Goal: Task Accomplishment & Management: Use online tool/utility

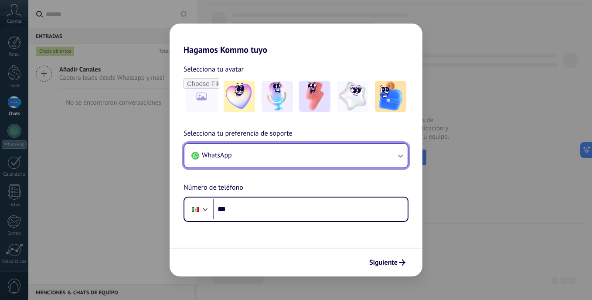
click at [357, 163] on button "WhatsApp" at bounding box center [295, 156] width 223 height 24
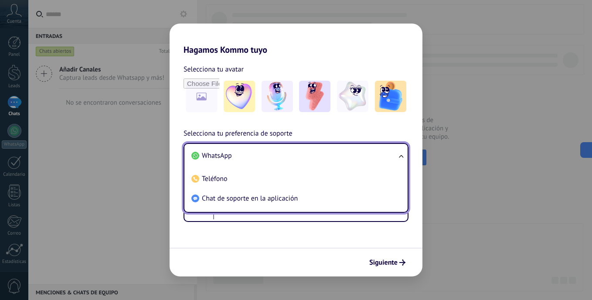
click at [348, 157] on li "WhatsApp" at bounding box center [294, 156] width 213 height 20
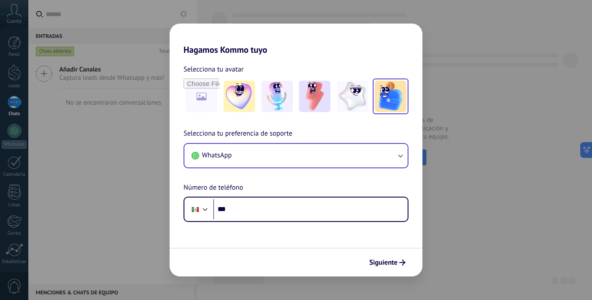
click at [375, 95] on img at bounding box center [390, 96] width 31 height 31
click at [241, 87] on img at bounding box center [239, 96] width 31 height 31
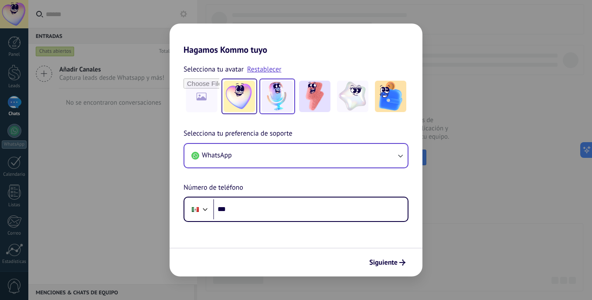
click at [287, 89] on img at bounding box center [277, 96] width 31 height 31
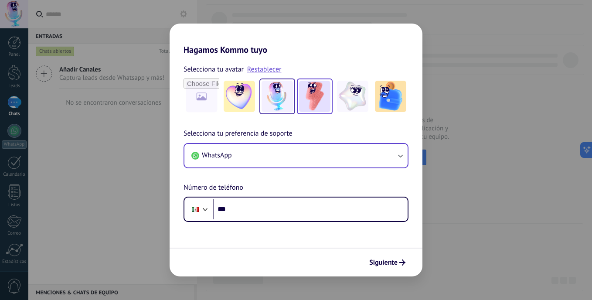
click at [327, 91] on img at bounding box center [314, 96] width 31 height 31
click at [390, 261] on span "Siguiente" at bounding box center [383, 262] width 28 height 6
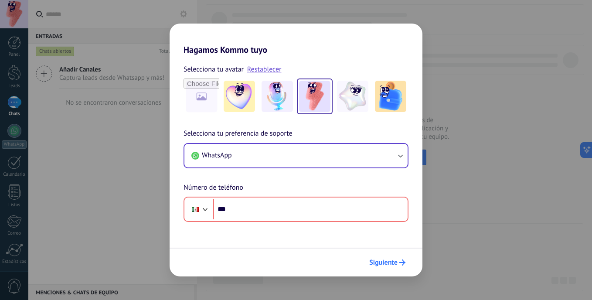
click at [390, 261] on span "Siguiente" at bounding box center [383, 262] width 28 height 6
click at [499, 49] on div "Hagamos Kommo tuyo Selecciona tu avatar Restablecer Selecciona tu preferencia d…" at bounding box center [296, 150] width 592 height 300
drag, startPoint x: 499, startPoint y: 49, endPoint x: 481, endPoint y: 73, distance: 30.5
click at [487, 70] on div "Hagamos Kommo tuyo Selecciona tu avatar Restablecer Selecciona tu preferencia d…" at bounding box center [296, 150] width 592 height 300
click at [75, 194] on div "Hagamos Kommo tuyo Selecciona tu avatar Restablecer Selecciona tu preferencia d…" at bounding box center [296, 150] width 592 height 300
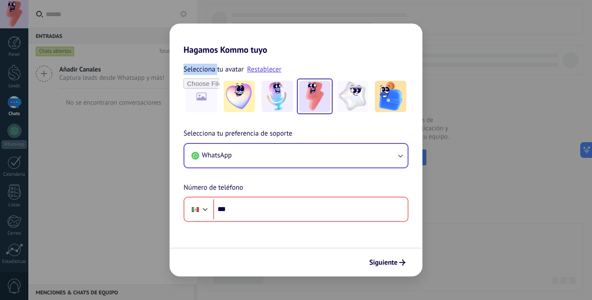
click at [75, 194] on div "Hagamos Kommo tuyo Selecciona tu avatar Restablecer Selecciona tu preferencia d…" at bounding box center [296, 150] width 592 height 300
click at [11, 130] on div "Hagamos Kommo tuyo Selecciona tu avatar Restablecer Selecciona tu preferencia d…" at bounding box center [296, 150] width 592 height 300
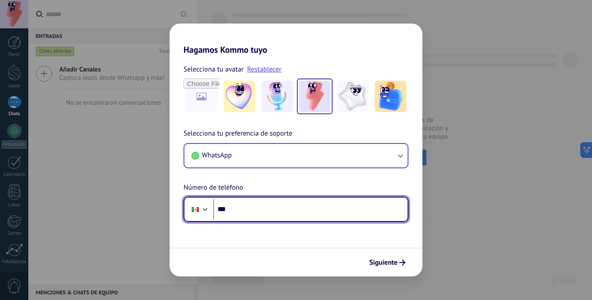
click at [256, 208] on input "***" at bounding box center [310, 209] width 194 height 20
click at [294, 209] on input "***" at bounding box center [310, 209] width 194 height 20
paste input "**********"
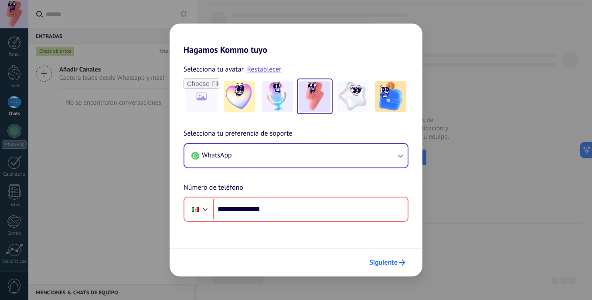
click at [382, 257] on button "Siguiente" at bounding box center [387, 262] width 44 height 15
click at [385, 262] on span "Siguiente" at bounding box center [383, 262] width 28 height 6
click at [386, 263] on span "Siguiente" at bounding box center [383, 262] width 28 height 6
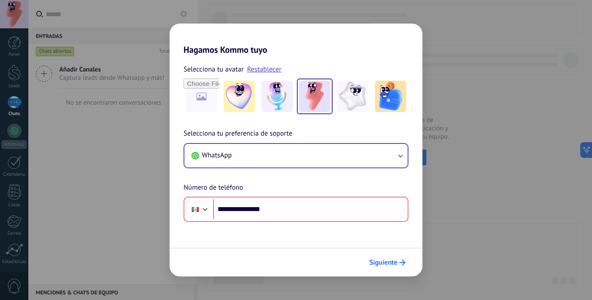
click at [386, 263] on span "Siguiente" at bounding box center [383, 262] width 28 height 6
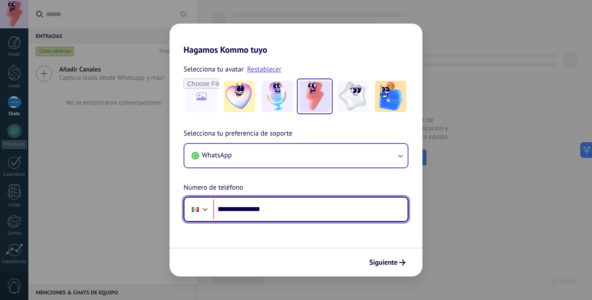
click at [237, 210] on input "**********" at bounding box center [310, 209] width 194 height 20
click at [237, 207] on input "**********" at bounding box center [310, 209] width 194 height 20
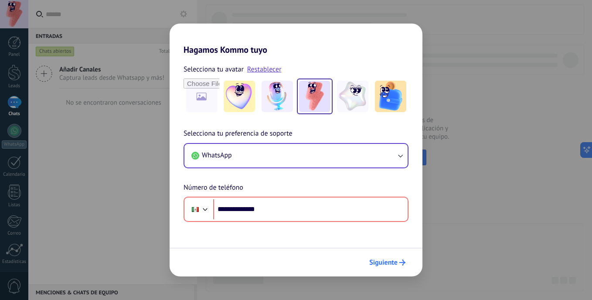
click at [389, 261] on span "Siguiente" at bounding box center [383, 262] width 28 height 6
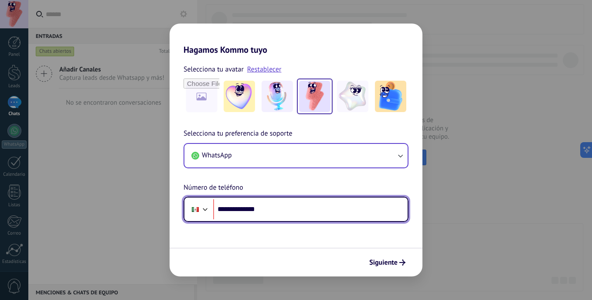
click at [259, 209] on input "**********" at bounding box center [310, 209] width 194 height 20
drag, startPoint x: 262, startPoint y: 211, endPoint x: 232, endPoint y: 208, distance: 30.7
click at [232, 208] on input "**********" at bounding box center [310, 209] width 194 height 20
type input "**"
paste input "**********"
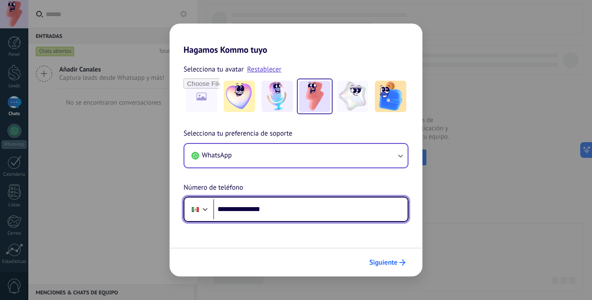
type input "**********"
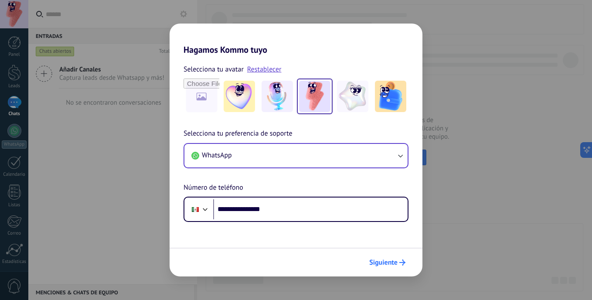
click at [382, 269] on button "Siguiente" at bounding box center [387, 262] width 44 height 15
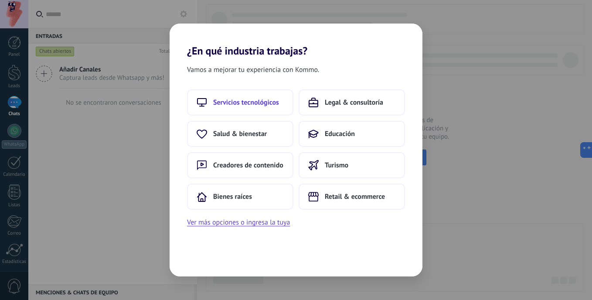
click at [263, 94] on button "Servicios tecnológicos" at bounding box center [240, 102] width 106 height 26
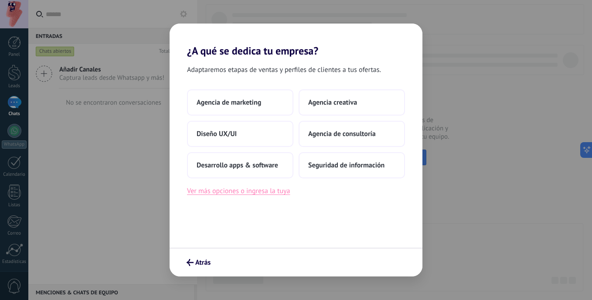
click at [276, 196] on button "Ver más opciones o ingresa la tuya" at bounding box center [238, 190] width 103 height 11
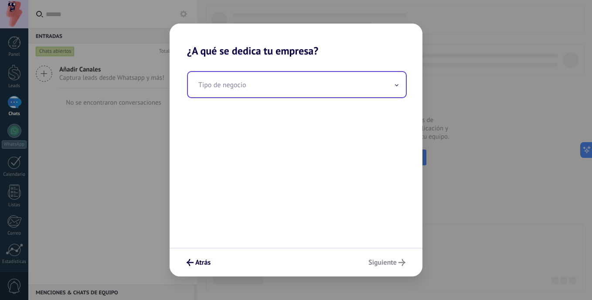
click at [274, 86] on input "text" at bounding box center [297, 84] width 218 height 25
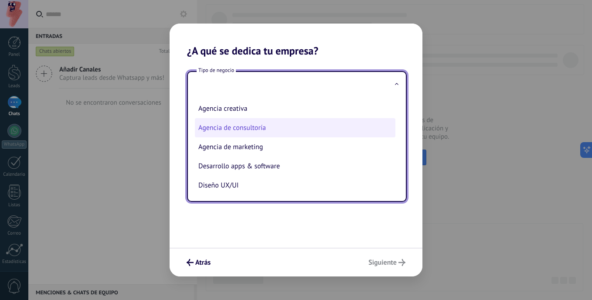
click at [265, 130] on li "Agencia de consultoría" at bounding box center [295, 127] width 201 height 19
type input "**********"
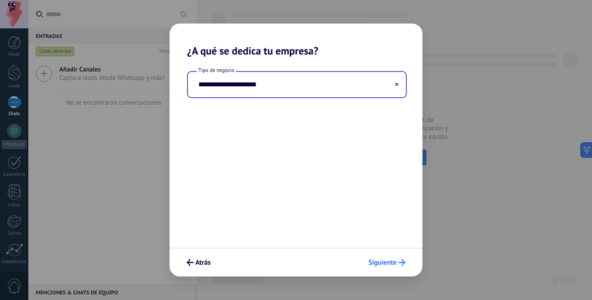
click at [380, 261] on span "Siguiente" at bounding box center [382, 262] width 28 height 6
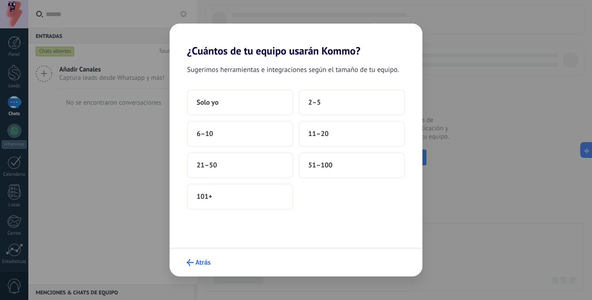
click at [208, 258] on button "Atrás" at bounding box center [199, 262] width 32 height 15
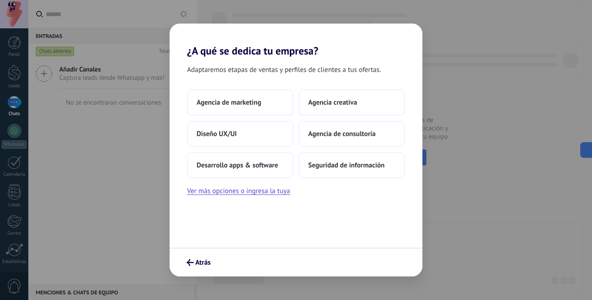
click at [208, 258] on button "Atrás" at bounding box center [199, 262] width 32 height 15
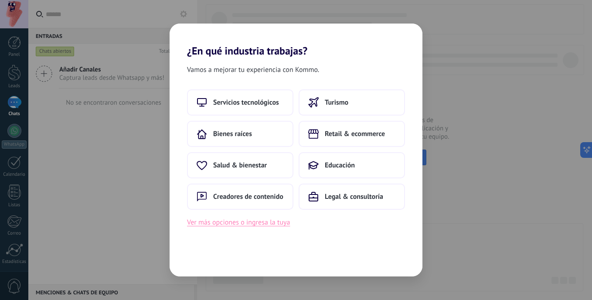
click at [255, 227] on button "Ver más opciones o ingresa la tuya" at bounding box center [238, 222] width 103 height 11
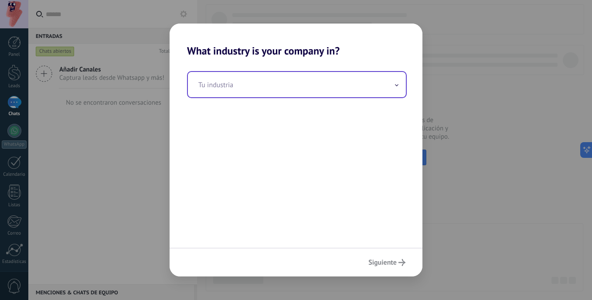
click at [386, 92] on input "text" at bounding box center [297, 84] width 218 height 25
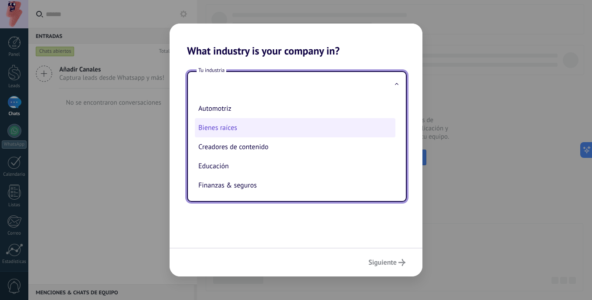
click at [249, 127] on li "Bienes raíces" at bounding box center [295, 127] width 201 height 19
type input "**********"
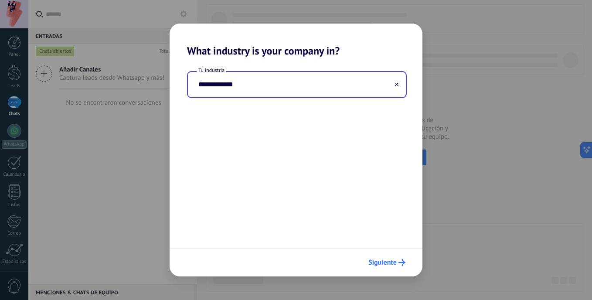
click at [394, 263] on span "Siguiente" at bounding box center [382, 262] width 28 height 6
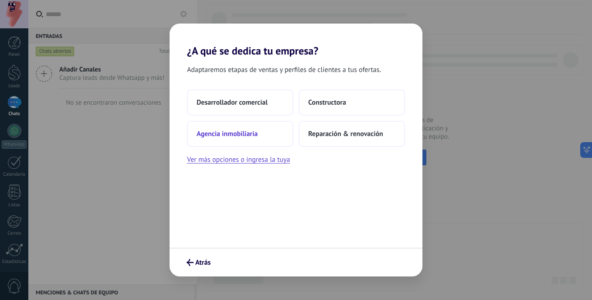
click at [276, 133] on button "Agencia inmobiliaria" at bounding box center [240, 134] width 106 height 26
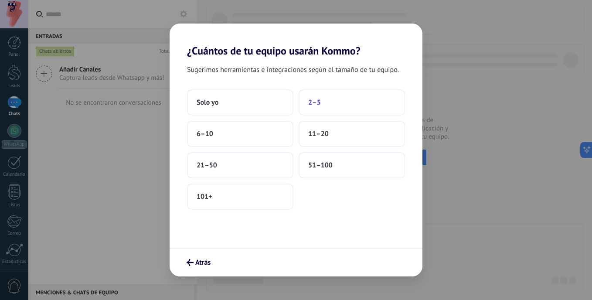
click at [345, 103] on button "2–5" at bounding box center [352, 102] width 106 height 26
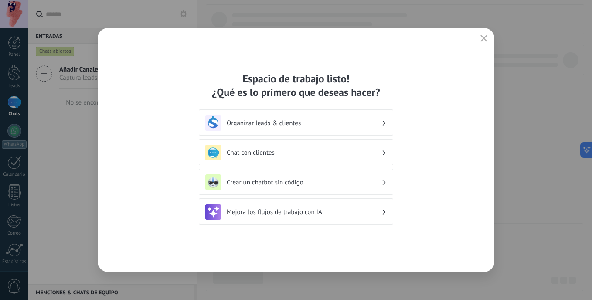
click at [481, 39] on icon "button" at bounding box center [484, 38] width 7 height 7
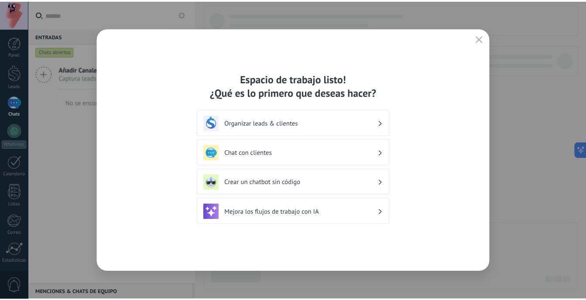
scroll to position [63, 0]
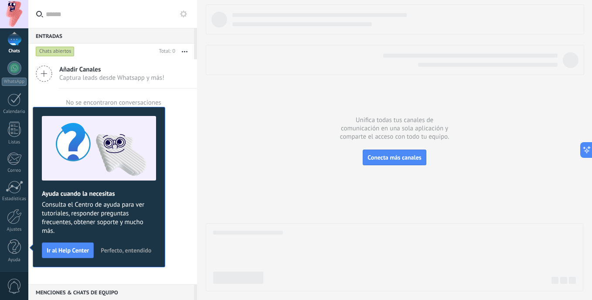
click at [115, 251] on span "Perfecto, entendido" at bounding box center [126, 250] width 51 height 6
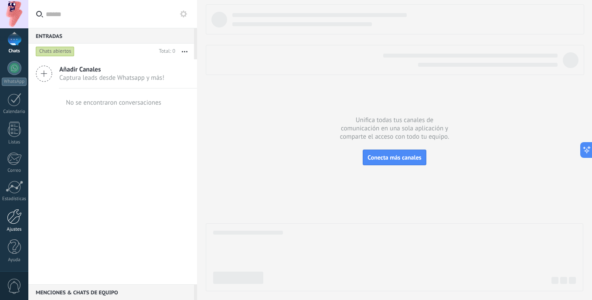
click at [14, 221] on div at bounding box center [14, 216] width 15 height 15
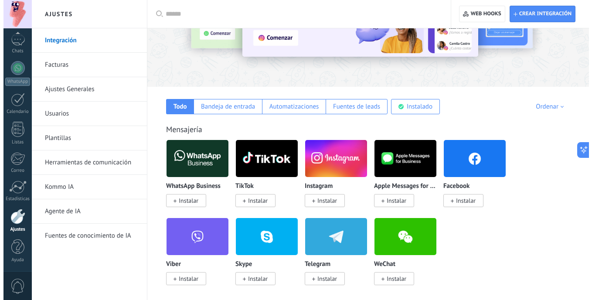
scroll to position [87, 0]
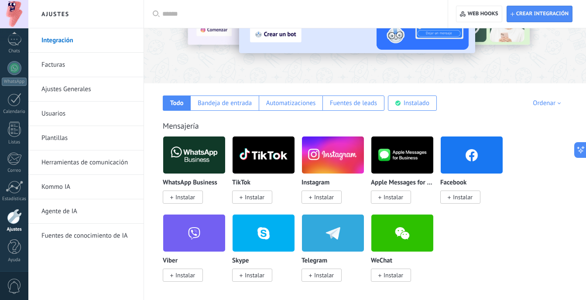
click at [199, 173] on img at bounding box center [194, 155] width 62 height 42
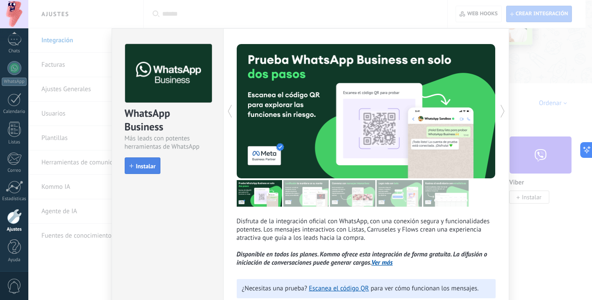
click at [154, 161] on button "Instalar" at bounding box center [143, 165] width 36 height 17
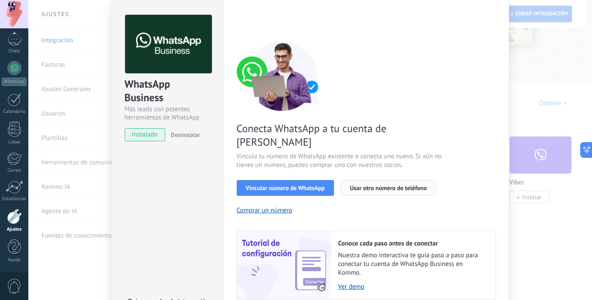
scroll to position [44, 0]
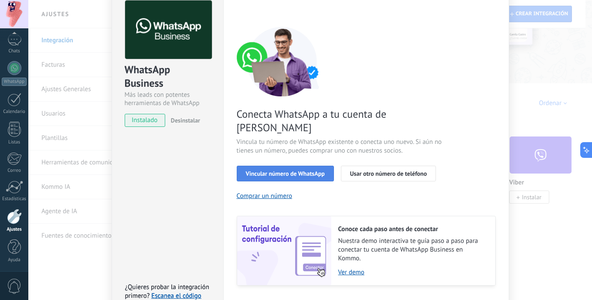
click at [302, 166] on button "Vincular número de WhatsApp" at bounding box center [285, 174] width 97 height 16
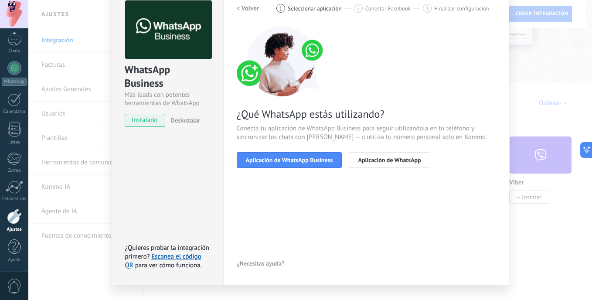
click at [302, 164] on button "Aplicación de WhatsApp Business" at bounding box center [290, 160] width 106 height 16
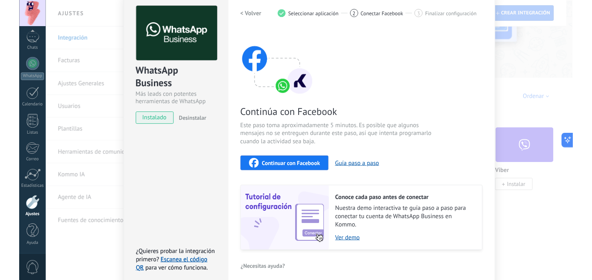
scroll to position [0, 0]
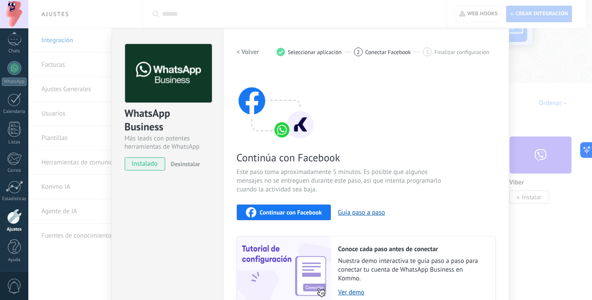
click at [309, 211] on span "Continuar con Facebook" at bounding box center [291, 212] width 62 height 6
click at [314, 210] on span "Continuar con Facebook" at bounding box center [291, 212] width 62 height 6
click at [312, 60] on div "< Volver 1 Seleccionar aplicación 2 Conectar Facebook 3 Finalizar configuración…" at bounding box center [366, 175] width 259 height 262
click at [315, 51] on span "Seleccionar aplicación" at bounding box center [315, 52] width 54 height 7
click at [279, 52] on div "1" at bounding box center [280, 52] width 9 height 9
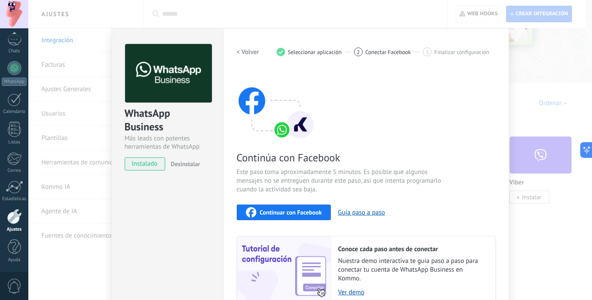
click at [354, 54] on div "2" at bounding box center [358, 52] width 9 height 9
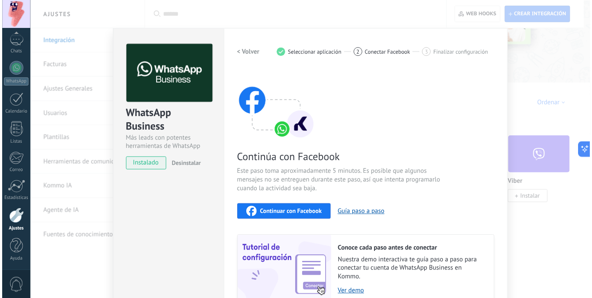
scroll to position [44, 0]
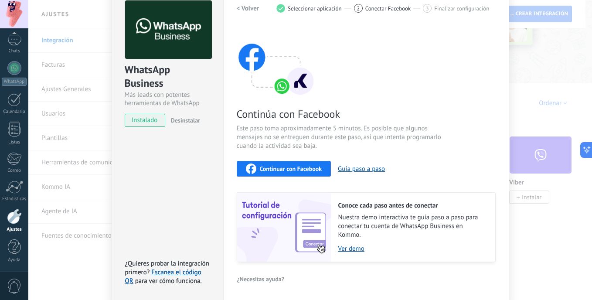
click at [322, 168] on button "Continuar con Facebook" at bounding box center [284, 169] width 95 height 16
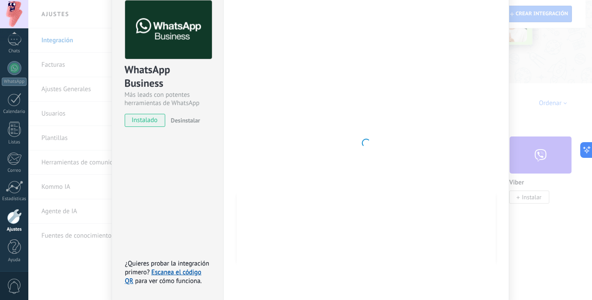
scroll to position [63, 0]
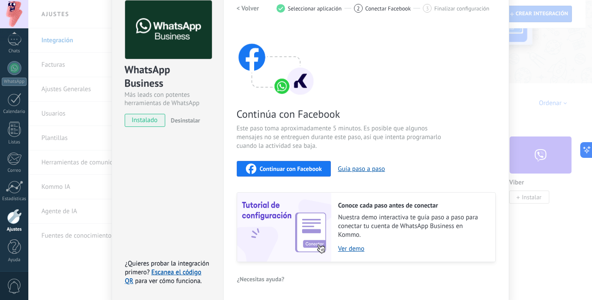
click at [75, 88] on div "WhatsApp Business Más leads con potentes herramientas de WhatsApp instalado Des…" at bounding box center [310, 150] width 564 height 300
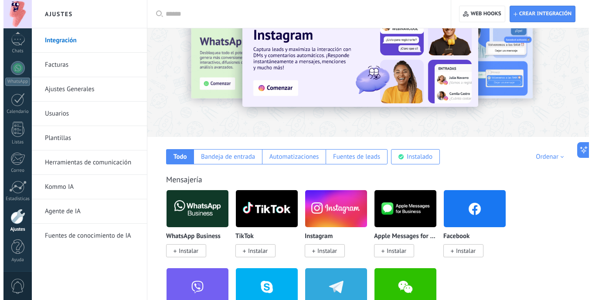
scroll to position [0, 0]
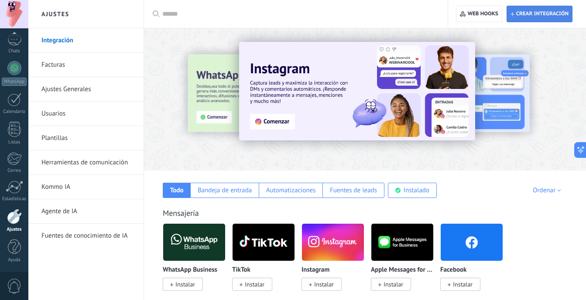
click at [569, 12] on button "Crear integración" at bounding box center [539, 14] width 66 height 17
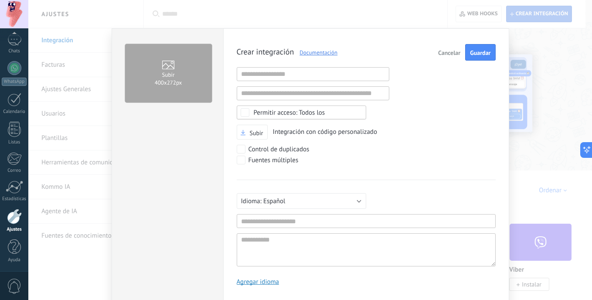
scroll to position [8, 0]
click at [451, 54] on span "Cancelar" at bounding box center [449, 53] width 22 height 6
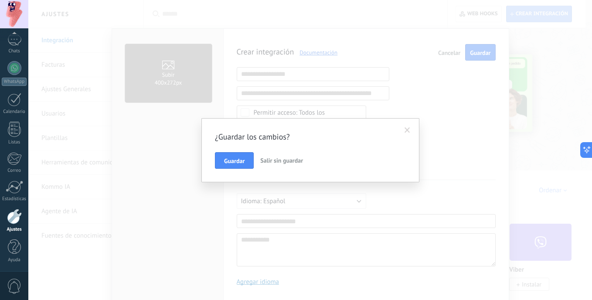
click at [267, 159] on span "Salir sin guardar" at bounding box center [281, 161] width 43 height 8
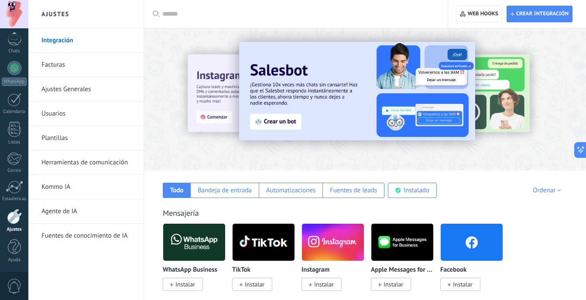
click at [94, 185] on link "Kommo IA" at bounding box center [87, 187] width 93 height 24
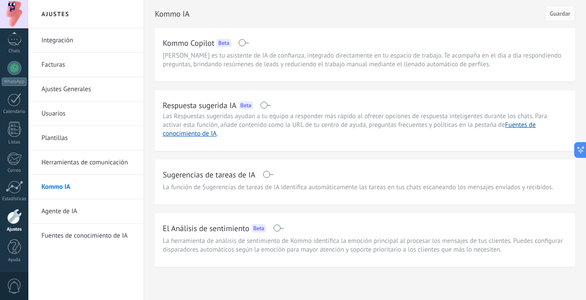
click at [85, 218] on link "Agente de IA" at bounding box center [87, 211] width 93 height 24
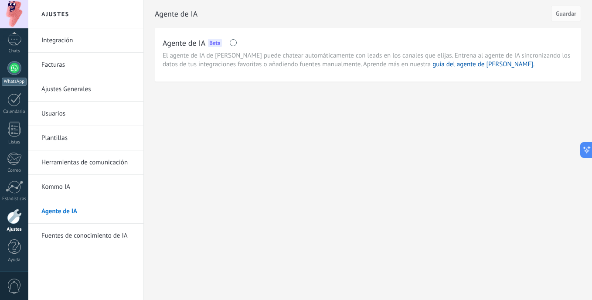
click at [22, 73] on link "WhatsApp" at bounding box center [14, 73] width 28 height 25
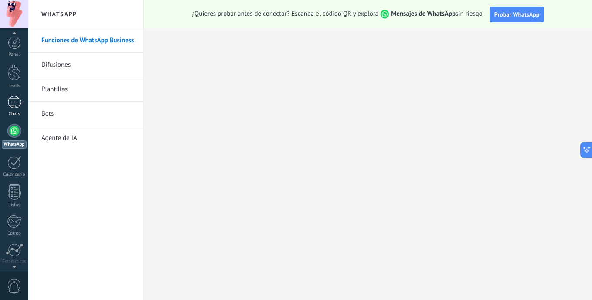
click at [18, 104] on div at bounding box center [14, 102] width 14 height 13
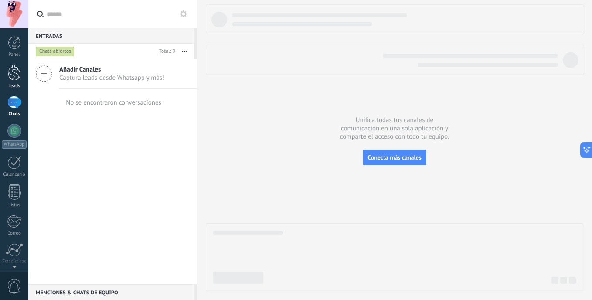
click at [16, 81] on link "Leads" at bounding box center [14, 77] width 28 height 24
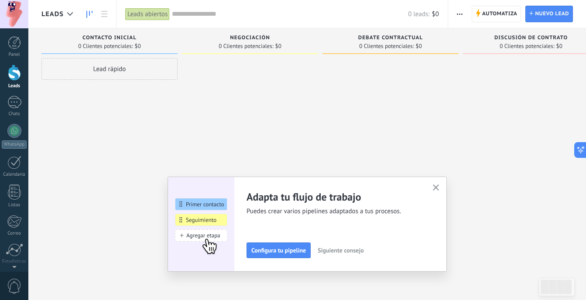
click at [439, 190] on icon "button" at bounding box center [436, 187] width 7 height 7
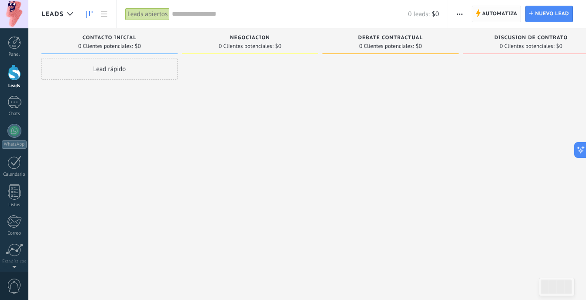
click at [496, 17] on span "Automatiza" at bounding box center [499, 14] width 35 height 16
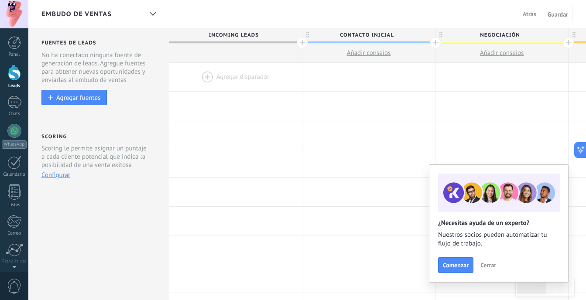
click at [485, 265] on span "Cerrar" at bounding box center [488, 265] width 16 height 6
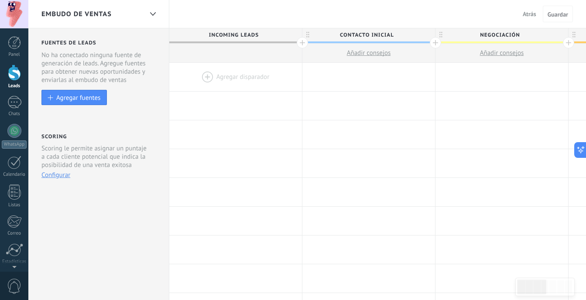
click at [12, 88] on div "Leads" at bounding box center [14, 86] width 25 height 6
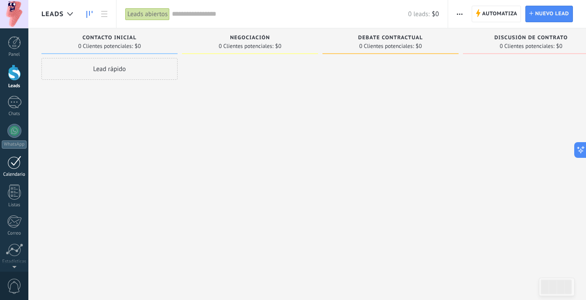
click at [16, 164] on div at bounding box center [14, 163] width 14 height 14
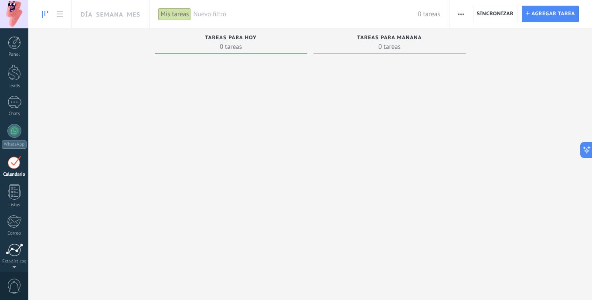
scroll to position [63, 0]
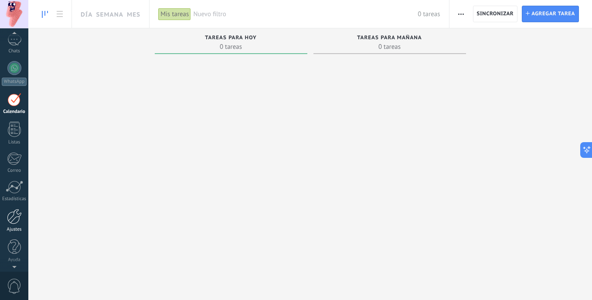
click at [14, 226] on link "Ajustes" at bounding box center [14, 221] width 28 height 24
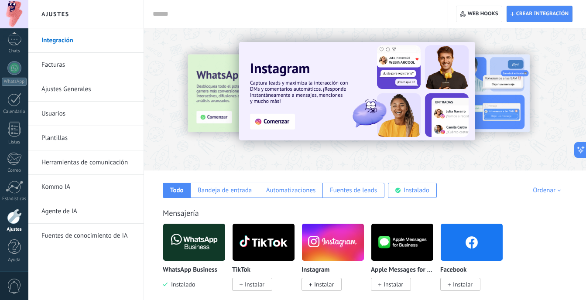
click at [61, 195] on link "Kommo IA" at bounding box center [87, 187] width 93 height 24
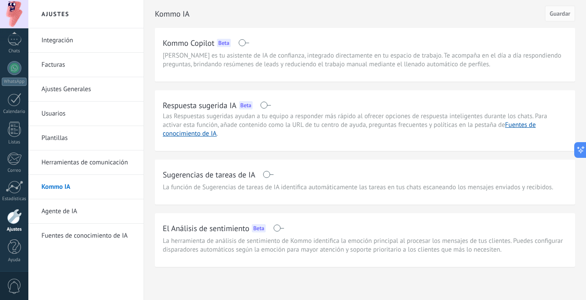
click at [263, 104] on span at bounding box center [265, 105] width 11 height 7
click at [269, 174] on span at bounding box center [267, 174] width 11 height 7
click at [578, 151] on icon at bounding box center [577, 150] width 9 height 9
type textarea "**********"
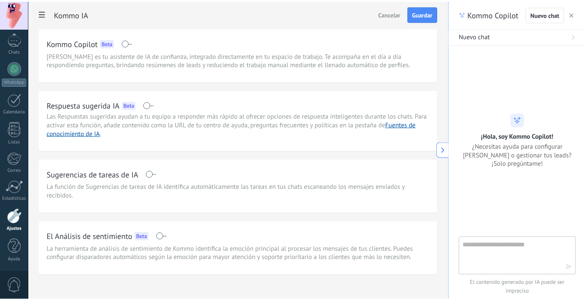
scroll to position [8, 0]
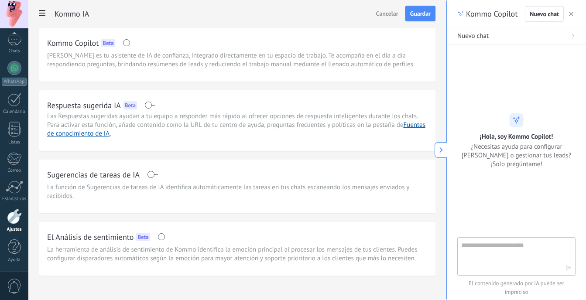
click at [436, 150] on icon at bounding box center [431, 150] width 9 height 9
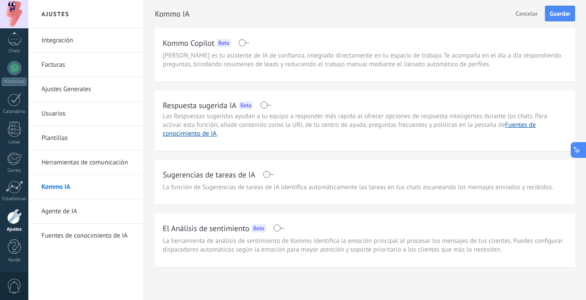
click at [578, 151] on icon at bounding box center [577, 150] width 9 height 9
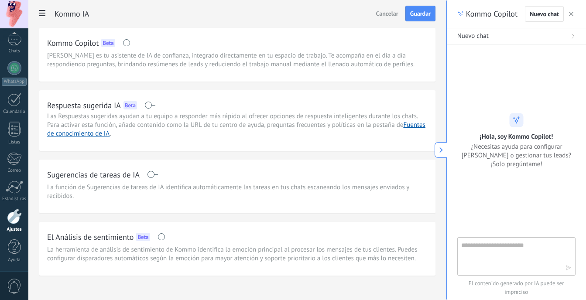
click at [444, 150] on button at bounding box center [440, 150] width 12 height 16
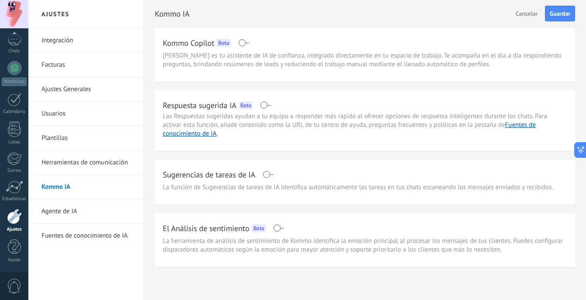
click at [271, 177] on span at bounding box center [267, 174] width 11 height 7
click at [521, 130] on div "Respuesta sugerida IA Beta Las Respuestas sugeridas ayudan a tu equipo a respon…" at bounding box center [365, 118] width 404 height 40
click at [521, 123] on link "Fuentes de conocimiento de IA" at bounding box center [349, 129] width 373 height 17
click at [551, 12] on span "Guardar" at bounding box center [559, 13] width 20 height 6
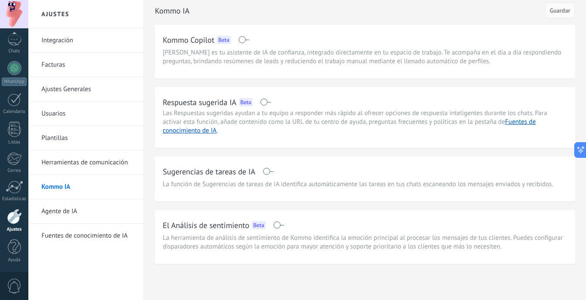
scroll to position [4, 0]
click at [109, 188] on link "Kommo IA" at bounding box center [87, 187] width 93 height 24
click at [202, 42] on h2 "Kommo Copilot" at bounding box center [188, 39] width 51 height 11
click at [199, 132] on link "Fuentes de conocimiento de IA" at bounding box center [349, 125] width 373 height 17
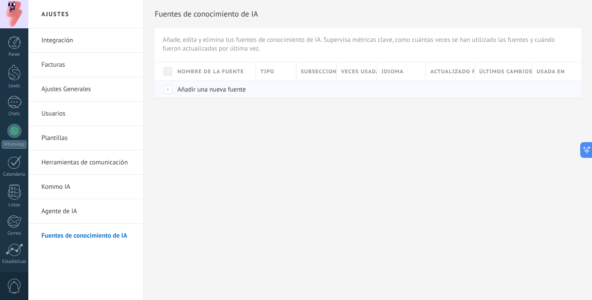
click at [213, 90] on span "Añadir una nueva fuente" at bounding box center [211, 89] width 68 height 8
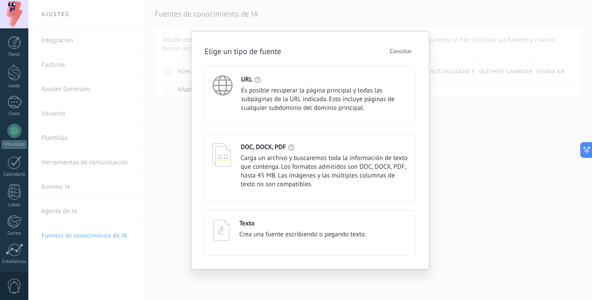
click at [402, 50] on span "Cancelar" at bounding box center [401, 51] width 22 height 6
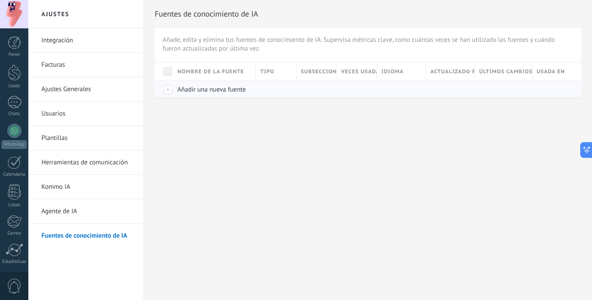
click at [243, 91] on span "Añadir una nueva fuente" at bounding box center [211, 89] width 68 height 8
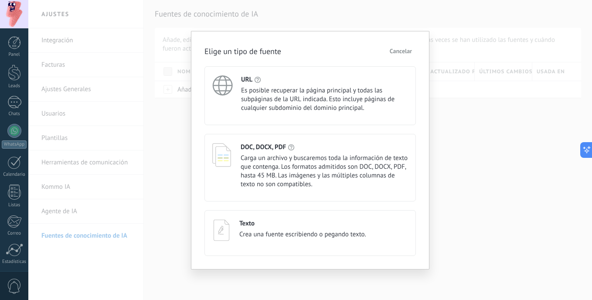
click at [398, 55] on button "Cancelar" at bounding box center [401, 50] width 30 height 13
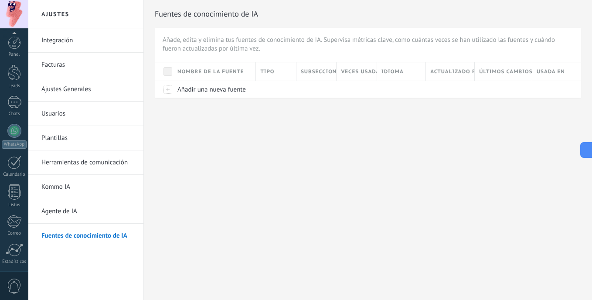
click at [14, 15] on div at bounding box center [14, 14] width 28 height 28
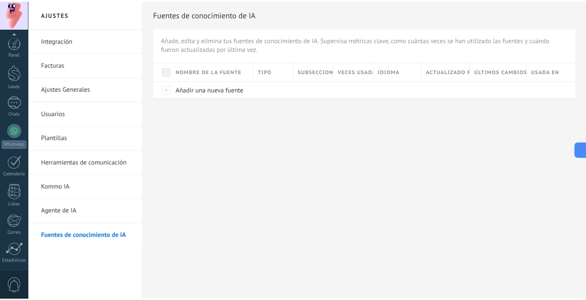
scroll to position [63, 0]
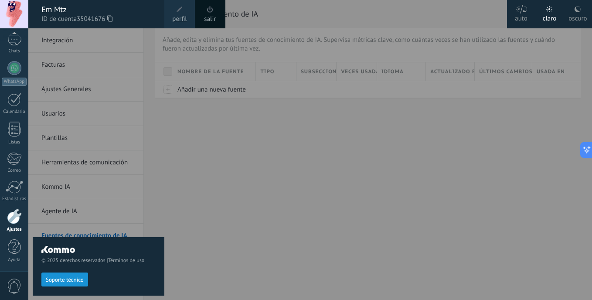
click at [189, 19] on link "perfil" at bounding box center [179, 14] width 31 height 28
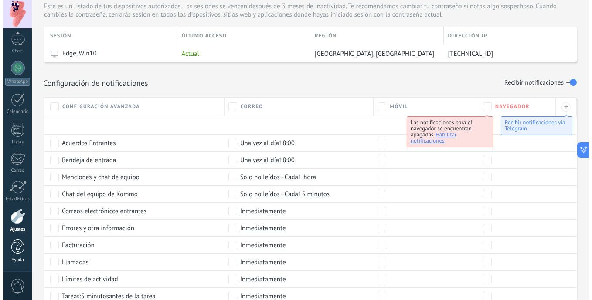
scroll to position [324, 0]
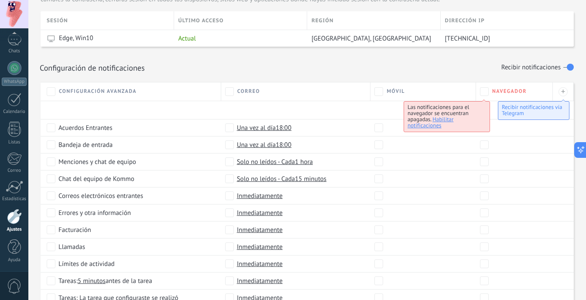
click at [16, 283] on span "0" at bounding box center [14, 286] width 15 height 15
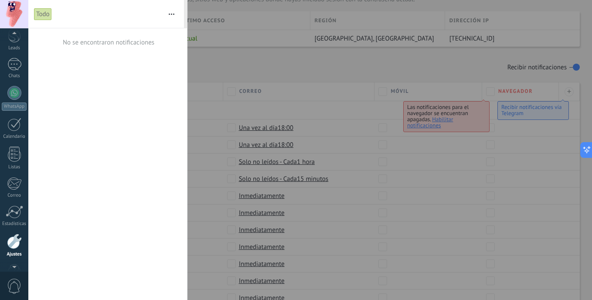
scroll to position [22, 0]
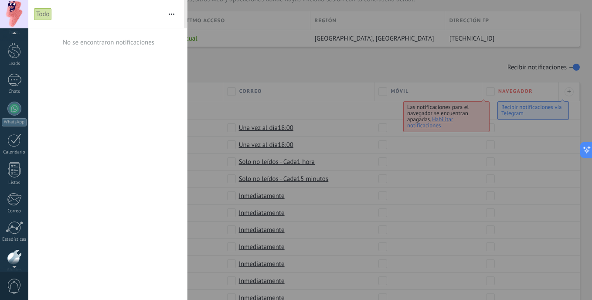
click at [18, 20] on div at bounding box center [14, 14] width 28 height 28
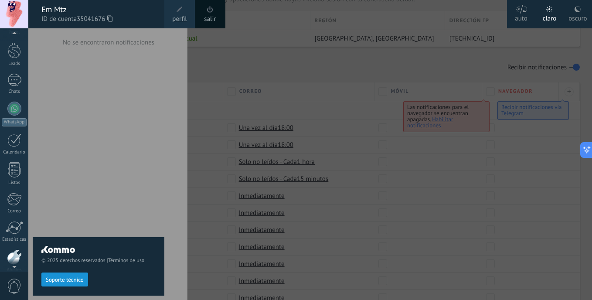
click at [111, 18] on icon at bounding box center [109, 18] width 5 height 7
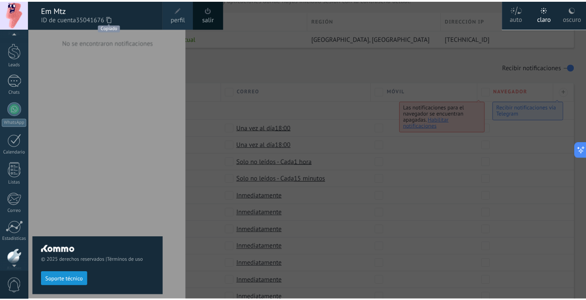
scroll to position [63, 0]
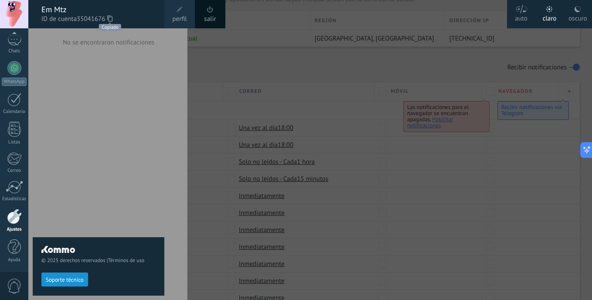
drag, startPoint x: 111, startPoint y: 18, endPoint x: 72, endPoint y: 12, distance: 39.3
click at [72, 12] on div "Em Mtz" at bounding box center [98, 10] width 114 height 10
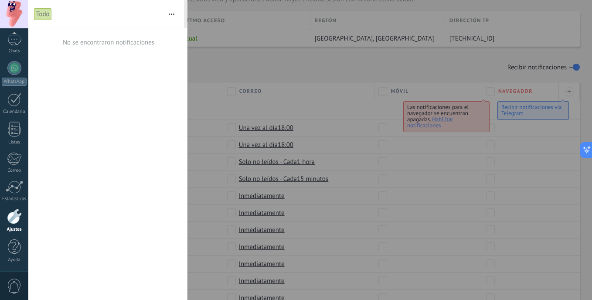
click at [259, 29] on div at bounding box center [296, 150] width 592 height 300
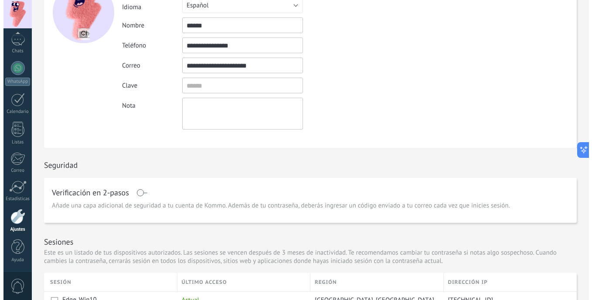
scroll to position [0, 0]
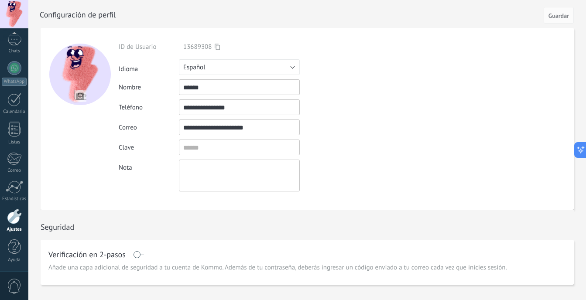
click at [115, 16] on div at bounding box center [317, 14] width 554 height 28
click at [227, 146] on input "textbox" at bounding box center [239, 148] width 121 height 16
click at [221, 148] on input "textbox" at bounding box center [239, 148] width 121 height 16
click at [442, 118] on form "**********" at bounding box center [307, 119] width 533 height 182
click at [83, 77] on div at bounding box center [79, 74] width 61 height 61
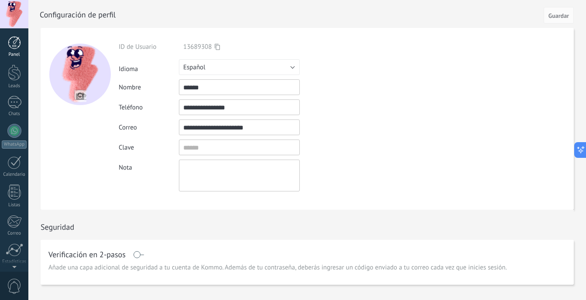
click at [24, 54] on div "Panel" at bounding box center [14, 55] width 25 height 6
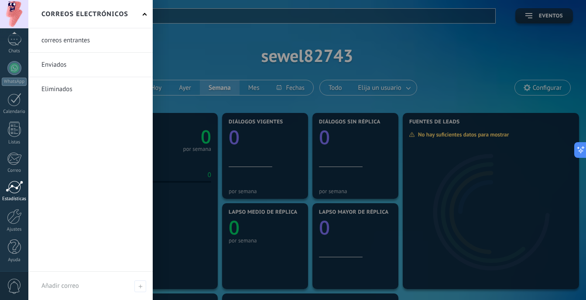
scroll to position [174, 0]
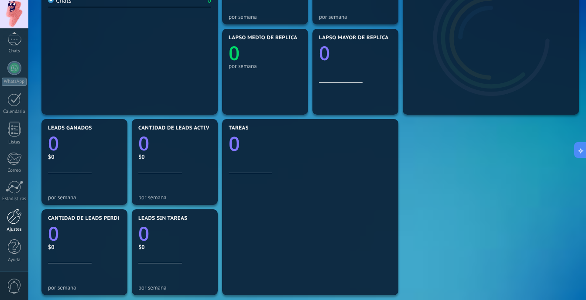
click at [18, 222] on div at bounding box center [14, 216] width 15 height 15
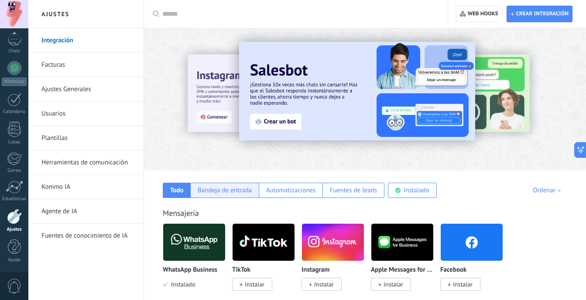
click at [234, 196] on div "Bandeja de entrada" at bounding box center [224, 190] width 68 height 15
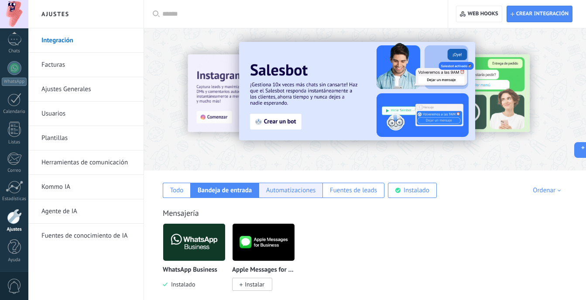
click at [277, 186] on div "Automatizaciones" at bounding box center [291, 190] width 50 height 8
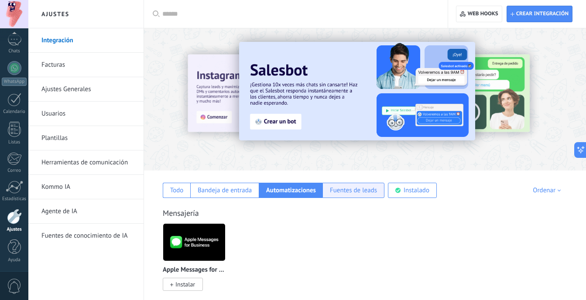
scroll to position [131, 0]
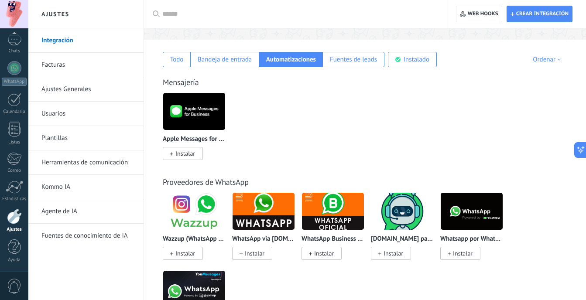
click at [124, 195] on link "Kommo IA" at bounding box center [87, 187] width 93 height 24
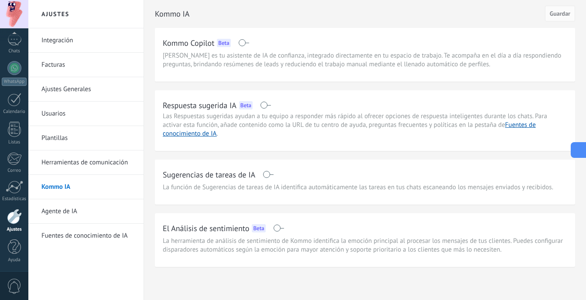
click at [579, 150] on icon at bounding box center [577, 150] width 9 height 9
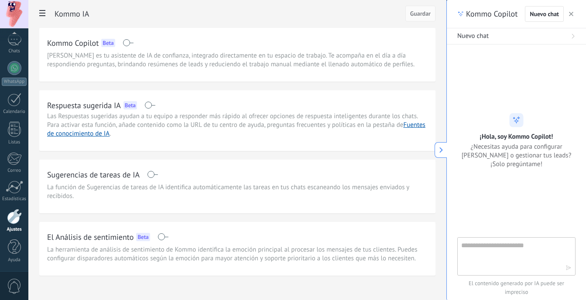
click at [499, 254] on textarea at bounding box center [510, 255] width 98 height 31
type textarea "**********"
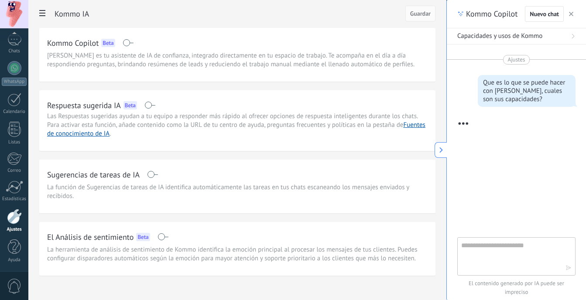
scroll to position [44, 0]
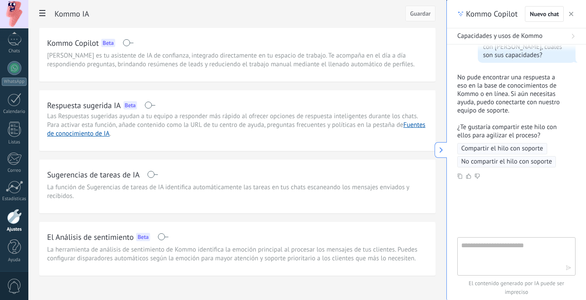
click at [442, 153] on icon at bounding box center [441, 150] width 6 height 6
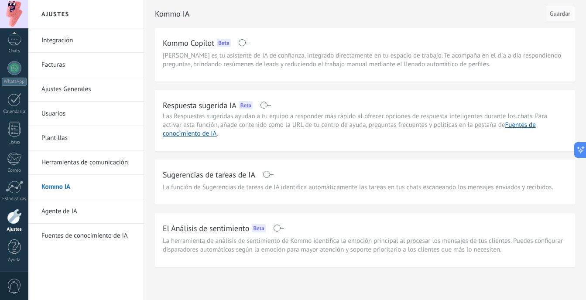
click at [78, 210] on link "Agente de IA" at bounding box center [87, 211] width 93 height 24
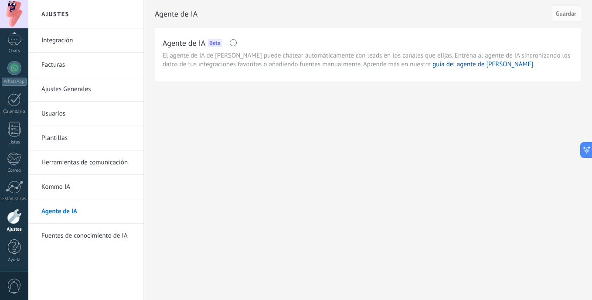
click at [77, 41] on link "Integración" at bounding box center [87, 40] width 93 height 24
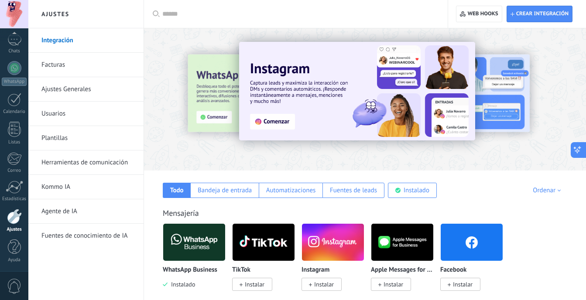
click at [575, 0] on div "Ajustes Integración Facturas Ajustes Generales Usuarios Plantillas Herramientas…" at bounding box center [306, 0] width 557 height 0
click at [575, 153] on icon at bounding box center [577, 150] width 9 height 9
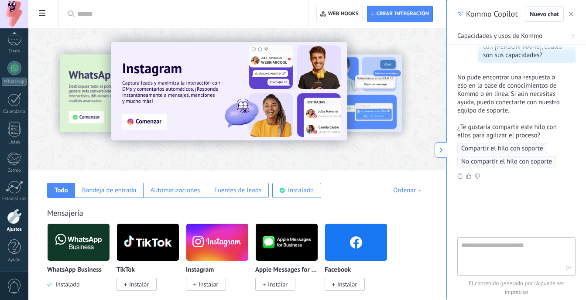
click at [368, 133] on div at bounding box center [453, 99] width 196 height 78
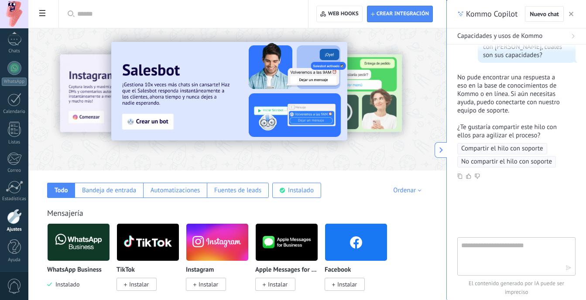
click at [440, 143] on button at bounding box center [440, 150] width 12 height 16
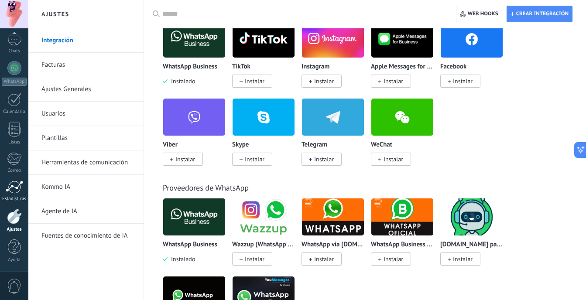
scroll to position [218, 0]
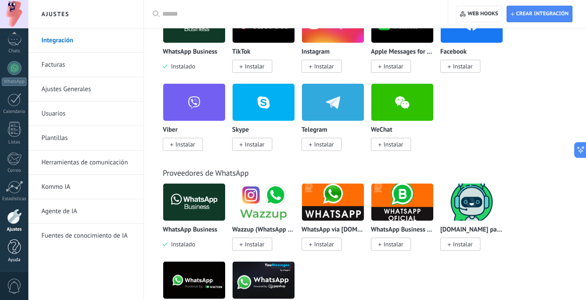
click at [10, 252] on div at bounding box center [14, 246] width 13 height 15
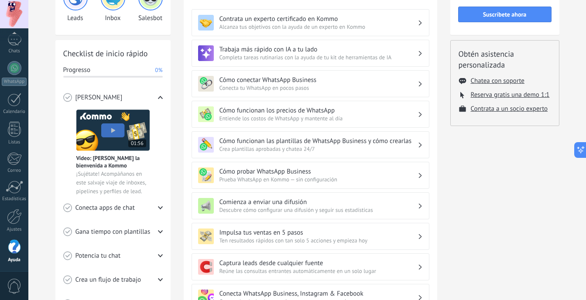
scroll to position [87, 0]
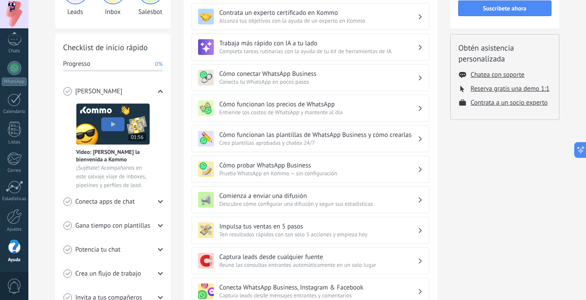
click at [322, 105] on h3 "Cómo funcionan los precios de WhatsApp" at bounding box center [318, 104] width 198 height 8
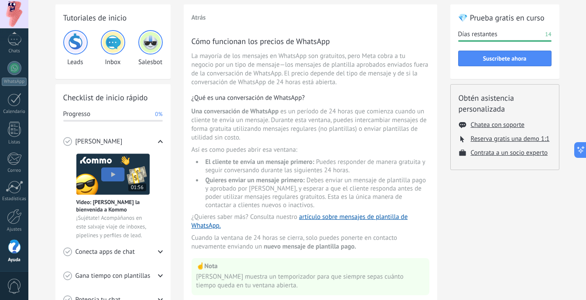
scroll to position [44, 0]
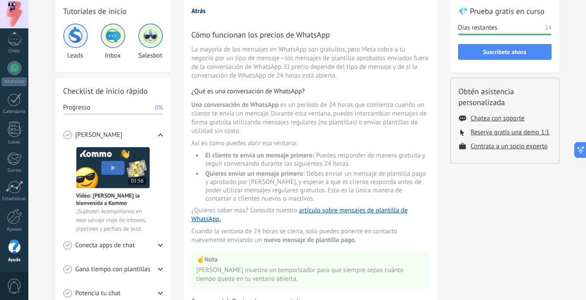
click at [200, 10] on button "Atrás" at bounding box center [198, 11] width 14 height 8
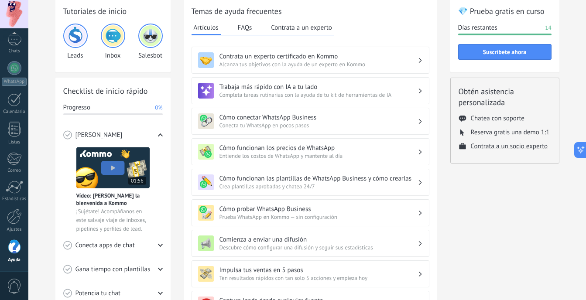
click at [300, 207] on h3 "Cómo probar WhatsApp Business" at bounding box center [318, 209] width 198 height 8
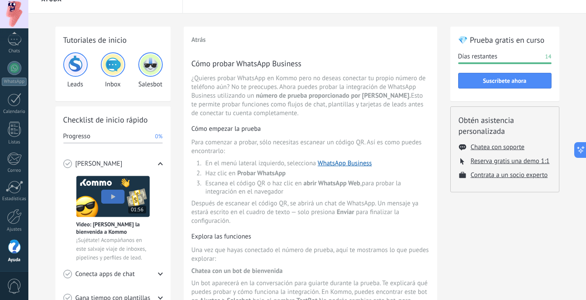
scroll to position [0, 0]
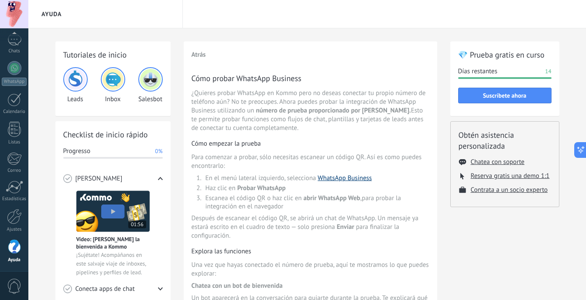
click at [354, 182] on link "WhatsApp Business" at bounding box center [344, 178] width 54 height 8
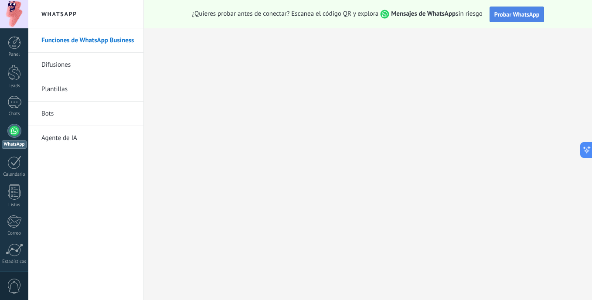
scroll to position [64, 0]
click at [524, 15] on span "Probar WhatsApp" at bounding box center [516, 14] width 45 height 8
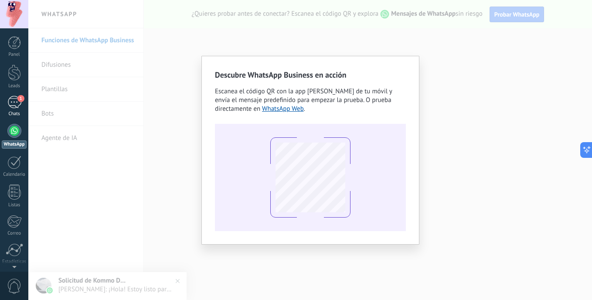
click at [14, 112] on div "Chats" at bounding box center [14, 114] width 25 height 6
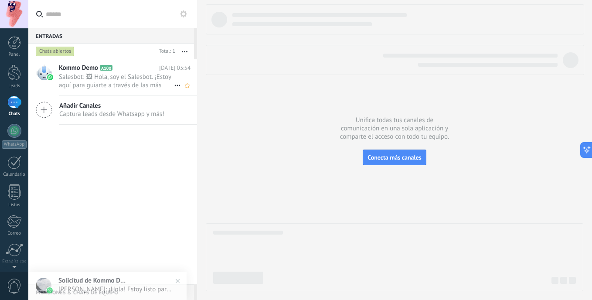
click at [123, 89] on span "Salesbot: 🖼 Hola, soy el Salesbot. ¡Estoy aquí para guiarte a través de las más…" at bounding box center [116, 81] width 115 height 17
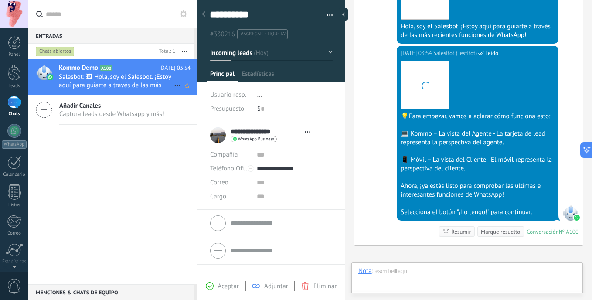
scroll to position [13, 0]
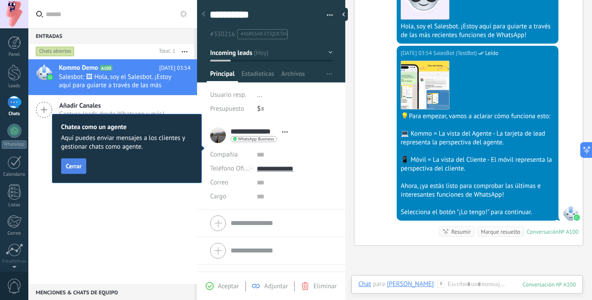
click at [82, 164] on button "Cerrar" at bounding box center [73, 166] width 25 height 16
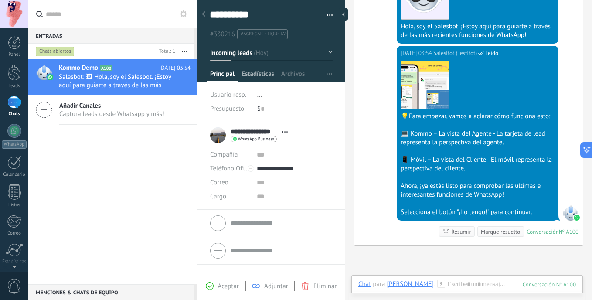
click at [256, 79] on span "Estadísticas" at bounding box center [258, 76] width 33 height 13
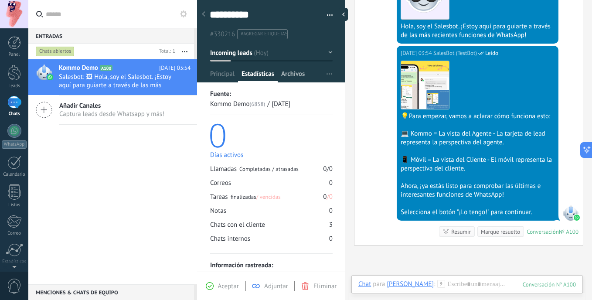
click at [287, 76] on span "Archivos" at bounding box center [293, 76] width 24 height 13
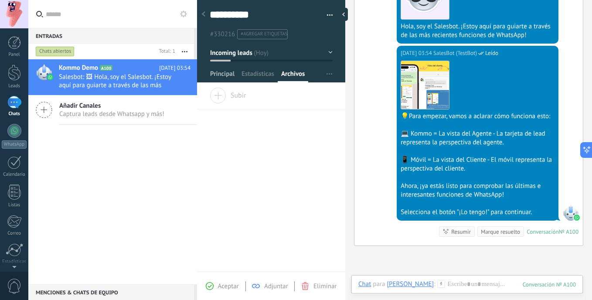
click at [210, 76] on span "Principal" at bounding box center [222, 76] width 24 height 13
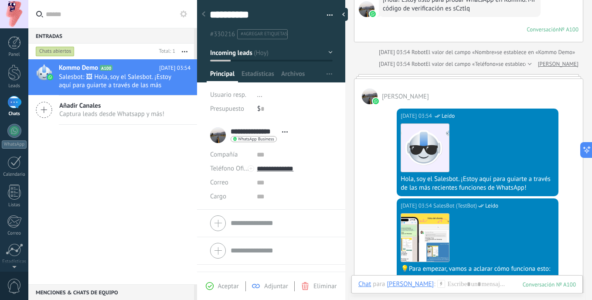
scroll to position [87, 0]
click at [128, 150] on div "Kommo Demo A100 [DATE] 03:54 Salesbot: 🖼 Hola, soy el Salesbot. ¡Estoy aquí par…" at bounding box center [112, 171] width 169 height 225
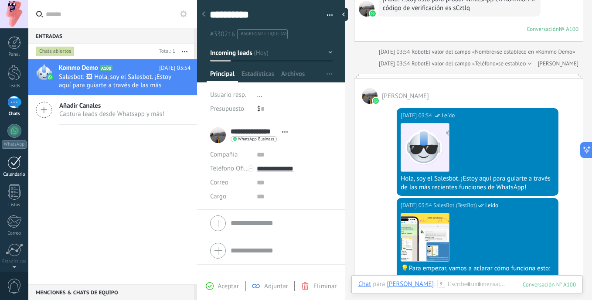
click at [19, 162] on div at bounding box center [14, 163] width 14 height 14
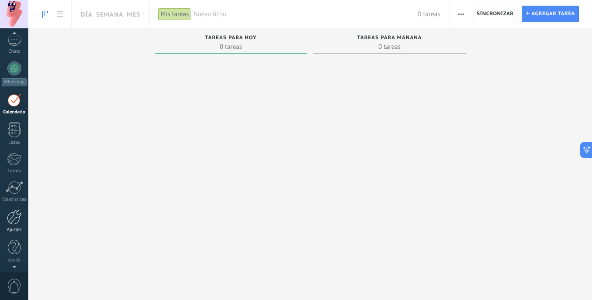
scroll to position [63, 0]
click at [14, 218] on div at bounding box center [14, 216] width 15 height 15
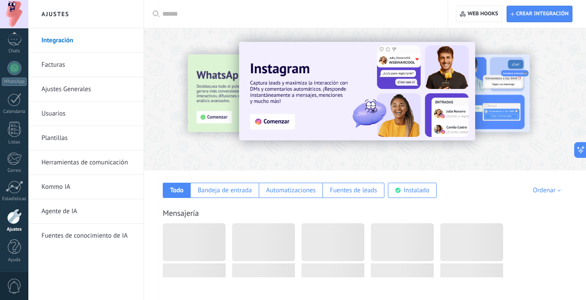
scroll to position [87, 0]
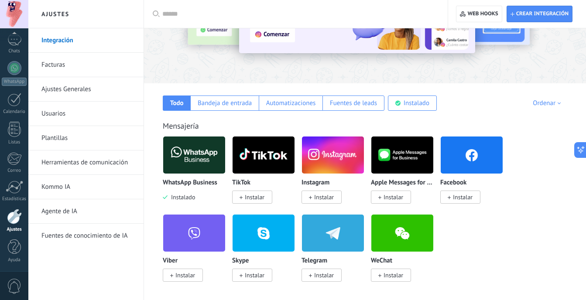
click at [110, 181] on link "Kommo IA" at bounding box center [87, 187] width 93 height 24
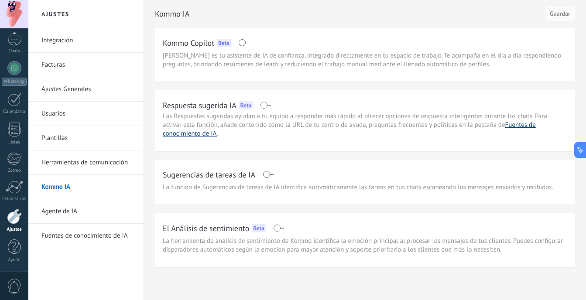
click at [516, 125] on link "Fuentes de conocimiento de IA" at bounding box center [349, 129] width 373 height 17
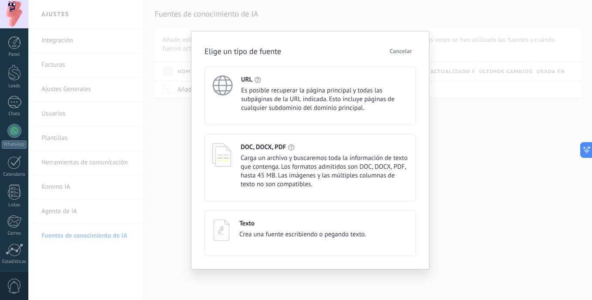
scroll to position [44, 0]
click at [252, 104] on span "Es posible recuperar la página principal y todas las subpáginas de la URL indic…" at bounding box center [324, 99] width 167 height 26
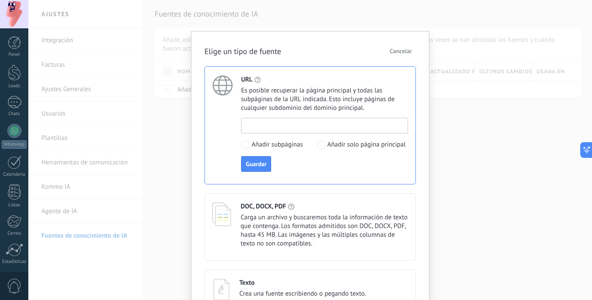
click at [284, 131] on input at bounding box center [325, 125] width 166 height 14
paste input "**********"
type input "**********"
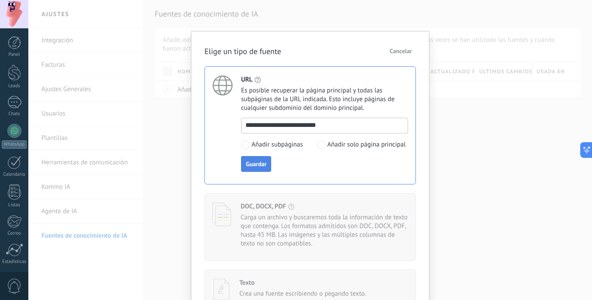
click at [259, 170] on button "Guardar" at bounding box center [256, 164] width 30 height 16
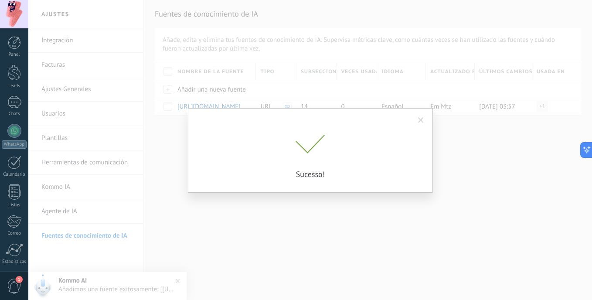
click at [423, 121] on span at bounding box center [421, 120] width 6 height 6
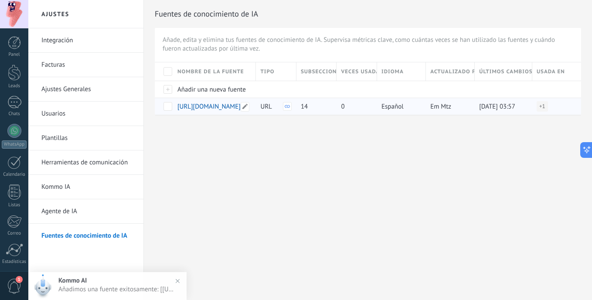
click at [236, 106] on span "https://www.easybroker.com/" at bounding box center [208, 106] width 63 height 8
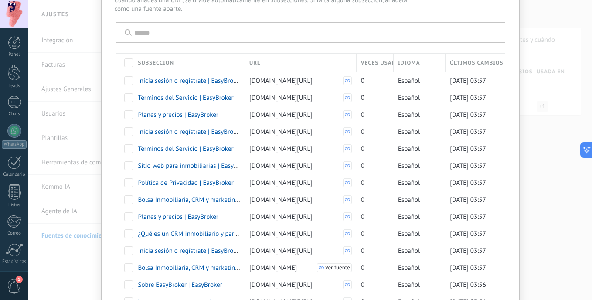
scroll to position [114, 0]
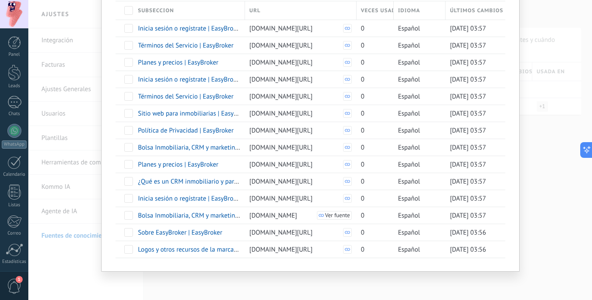
click at [548, 131] on div "**********" at bounding box center [310, 150] width 564 height 300
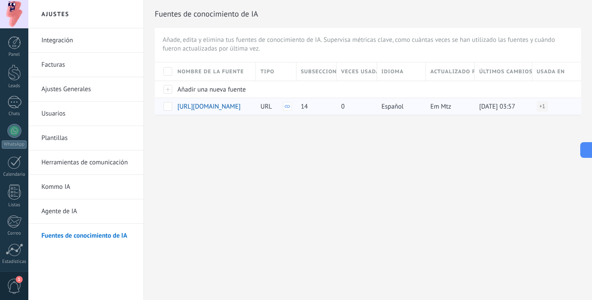
click at [169, 109] on span at bounding box center [168, 106] width 9 height 9
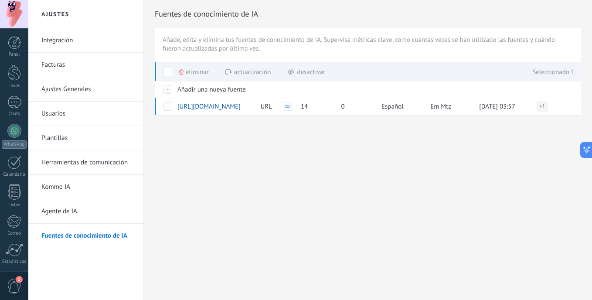
click at [205, 74] on span "Eliminar" at bounding box center [197, 72] width 23 height 17
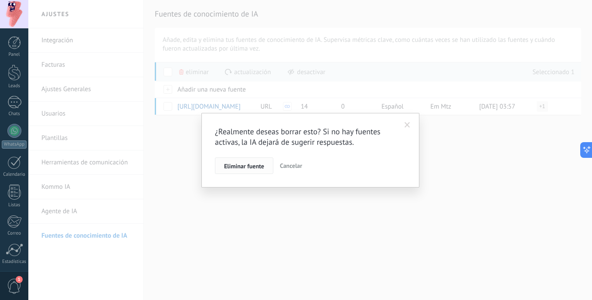
click at [242, 161] on button "Eliminar fuente" at bounding box center [244, 165] width 58 height 17
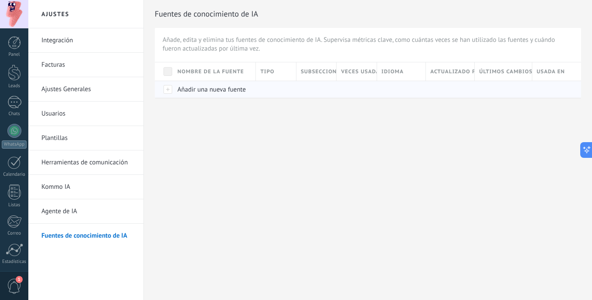
click at [171, 93] on div at bounding box center [164, 89] width 18 height 17
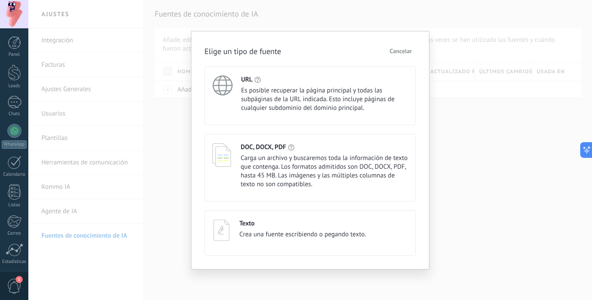
click at [265, 100] on span "Es posible recuperar la página principal y todas las subpáginas de la URL indic…" at bounding box center [324, 99] width 167 height 26
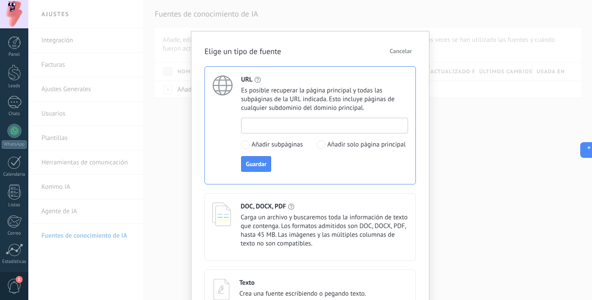
click at [356, 126] on input at bounding box center [325, 125] width 166 height 14
paste input "**********"
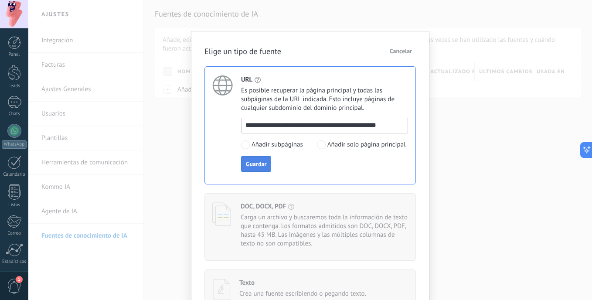
type input "**********"
click at [264, 163] on span "Guardar" at bounding box center [256, 164] width 20 height 6
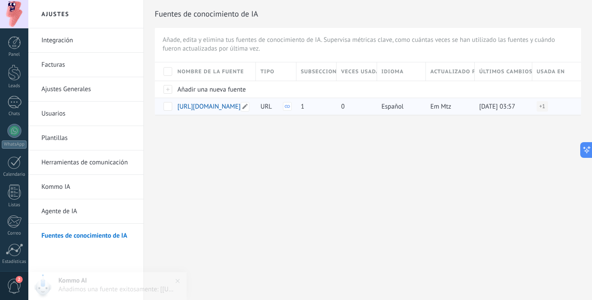
click at [232, 105] on span "https://www.easybroker.com/agent/properties/search" at bounding box center [208, 106] width 63 height 8
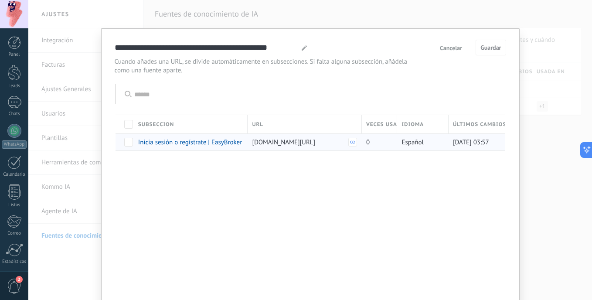
click at [280, 148] on div "www.easybroker.com/.../search" at bounding box center [303, 142] width 110 height 17
click at [205, 145] on span "Inicia sesión o regístrate | EasyBroker" at bounding box center [190, 142] width 104 height 8
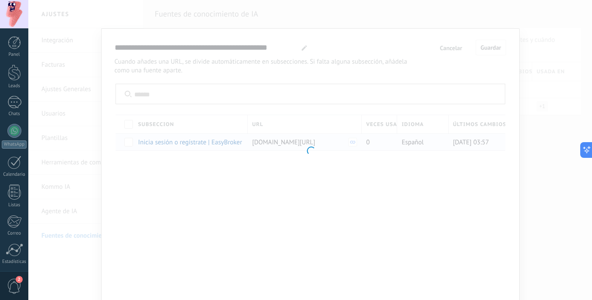
type input "**********"
type textarea "**********"
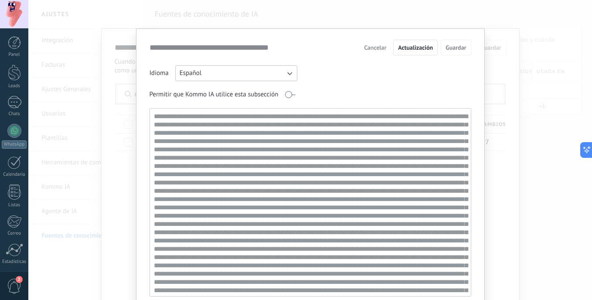
click at [375, 49] on span "Cancelar" at bounding box center [375, 47] width 22 height 6
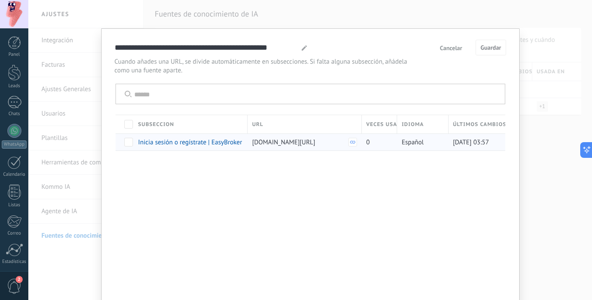
scroll to position [0, 3]
drag, startPoint x: 395, startPoint y: 147, endPoint x: 364, endPoint y: 144, distance: 31.5
click at [364, 144] on div "Inicia sesión o regístrate | EasyBroker www.easybroker.com/.../search 0 Español…" at bounding box center [309, 141] width 392 height 17
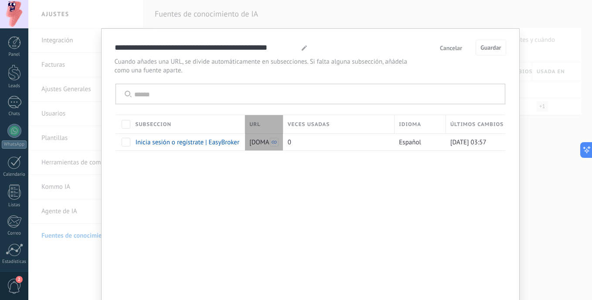
drag, startPoint x: 364, startPoint y: 126, endPoint x: 247, endPoint y: 107, distance: 118.8
click at [247, 107] on div "Subseccion URL Veces usadas Idioma Últimos cambios Inicia sesión o regístrate |…" at bounding box center [310, 117] width 407 height 67
click at [147, 100] on input "text" at bounding box center [315, 94] width 362 height 20
click at [124, 144] on span at bounding box center [126, 142] width 9 height 9
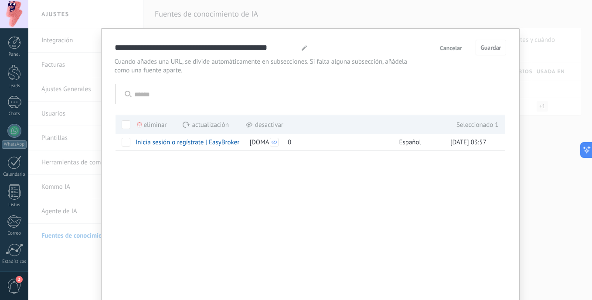
click at [155, 126] on span "Eliminar" at bounding box center [155, 124] width 23 height 17
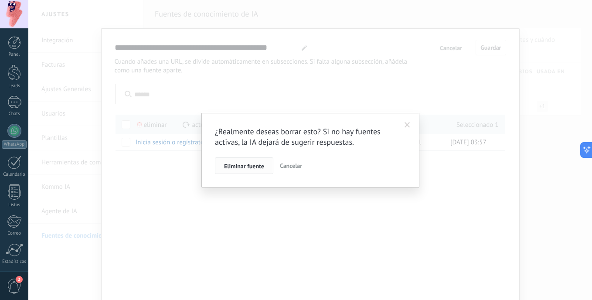
click at [239, 163] on span "Eliminar fuente" at bounding box center [244, 166] width 40 height 6
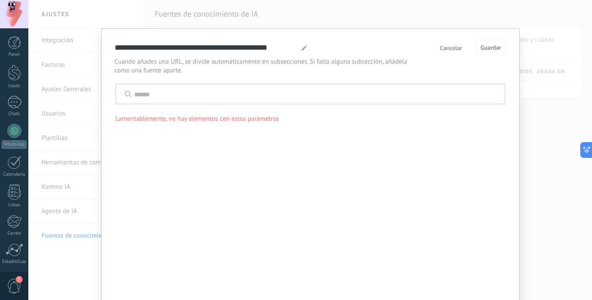
click at [172, 99] on input "text" at bounding box center [315, 94] width 362 height 20
paste input "**********"
type input "**********"
click at [489, 95] on icon "button" at bounding box center [491, 94] width 6 height 6
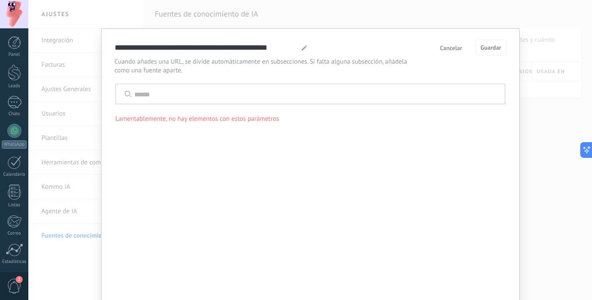
click at [489, 95] on input "text" at bounding box center [315, 94] width 362 height 20
click at [455, 54] on button "Cancelar" at bounding box center [451, 47] width 30 height 13
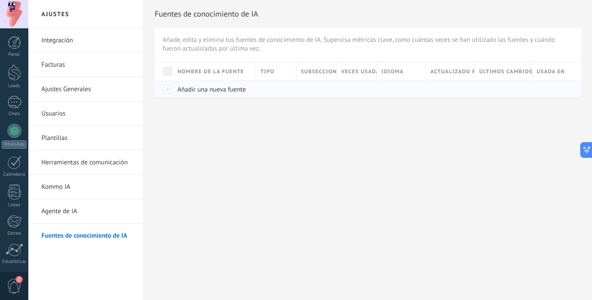
click at [215, 89] on span "Añadir una nueva fuente" at bounding box center [211, 89] width 68 height 8
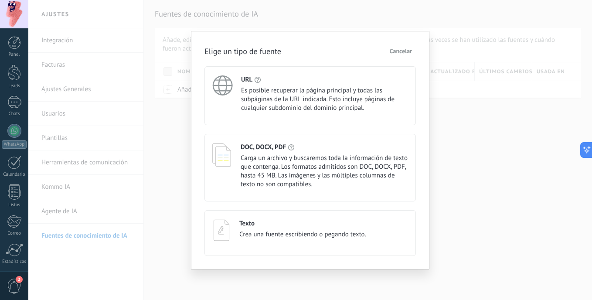
click at [252, 104] on span "Es posible recuperar la página principal y todas las subpáginas de la URL indic…" at bounding box center [324, 99] width 167 height 26
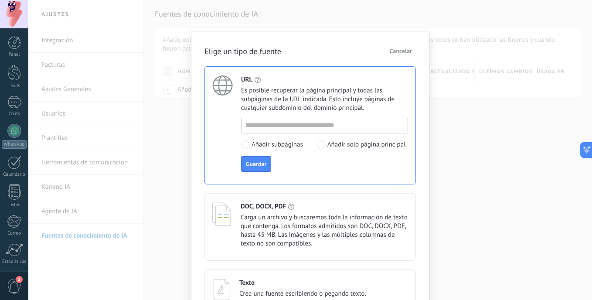
click at [264, 132] on div at bounding box center [324, 126] width 167 height 16
click at [263, 126] on input at bounding box center [325, 125] width 166 height 14
paste input "**********"
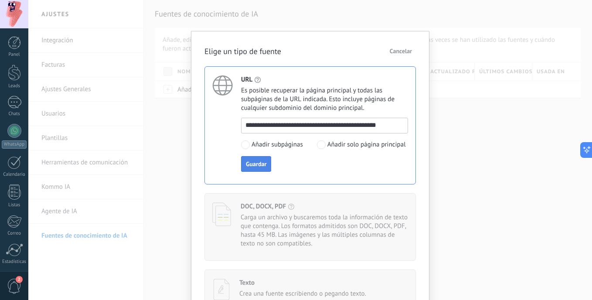
type input "**********"
click at [258, 163] on span "Guardar" at bounding box center [256, 164] width 20 height 6
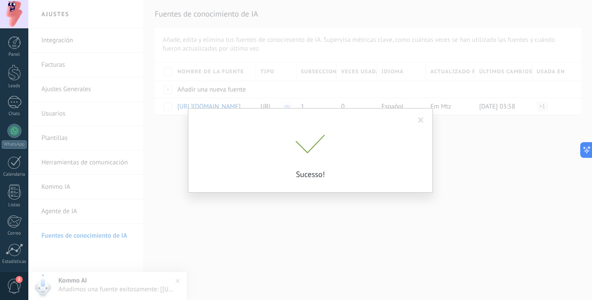
click at [418, 121] on span at bounding box center [421, 120] width 6 height 6
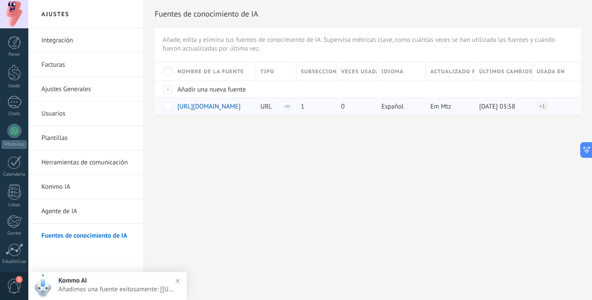
click at [305, 110] on div "1" at bounding box center [315, 106] width 36 height 17
click at [233, 109] on span "https://www.easybroker.com/agent/properties/search" at bounding box center [208, 106] width 63 height 8
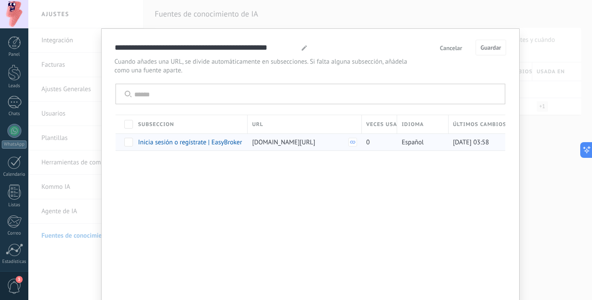
click at [213, 143] on span "Inicia sesión o regístrate | EasyBroker" at bounding box center [190, 142] width 104 height 8
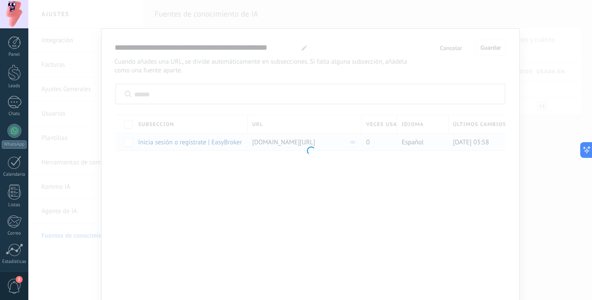
type input "**********"
type textarea "**********"
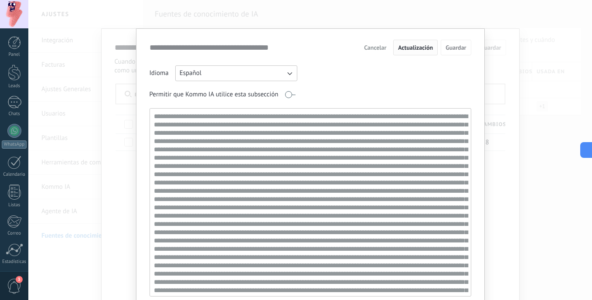
click at [421, 50] on span "Actualización" at bounding box center [415, 47] width 35 height 6
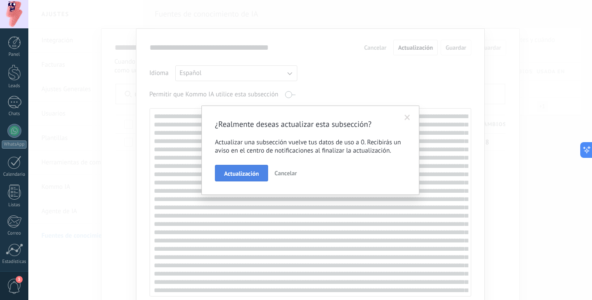
click at [259, 172] on button "Actualización" at bounding box center [241, 173] width 53 height 17
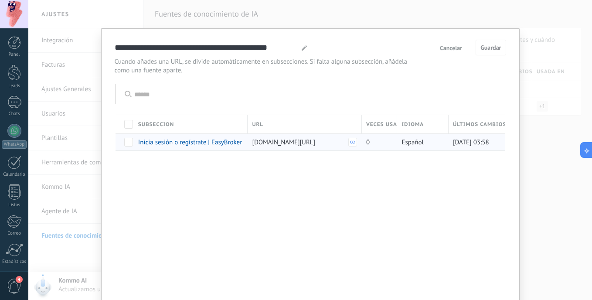
click at [225, 140] on span "Inicia sesión o regístrate | EasyBroker" at bounding box center [190, 142] width 104 height 8
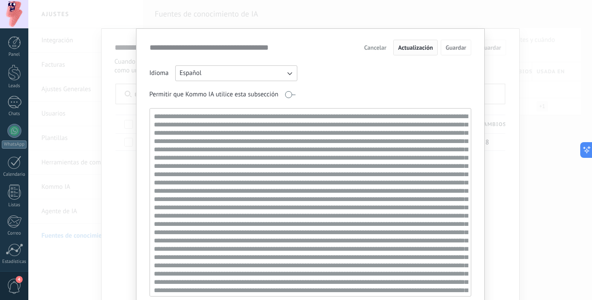
click at [398, 44] on span "Actualización" at bounding box center [415, 47] width 35 height 6
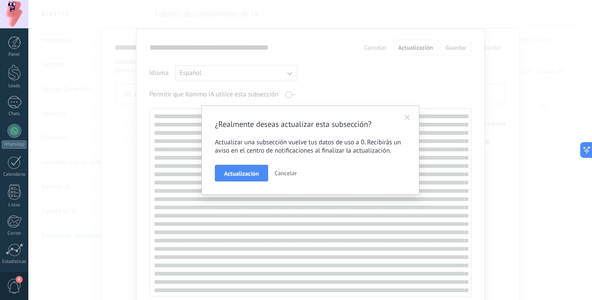
click at [406, 122] on span at bounding box center [407, 117] width 14 height 15
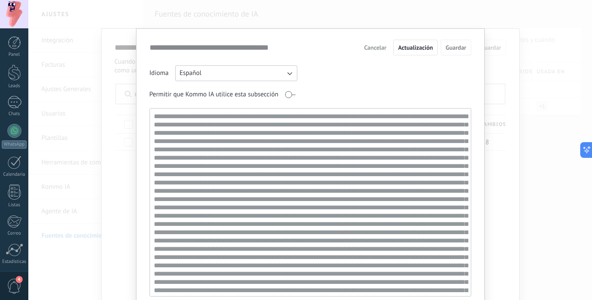
click at [373, 50] on span "Cancelar" at bounding box center [375, 47] width 22 height 6
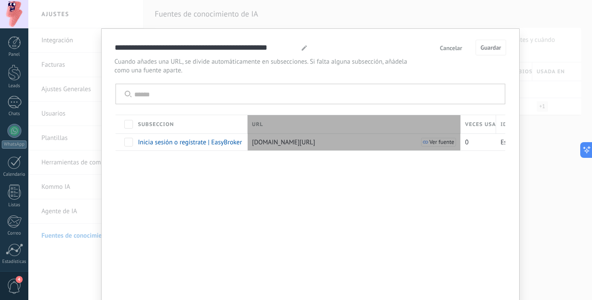
drag, startPoint x: 359, startPoint y: 119, endPoint x: 461, endPoint y: 117, distance: 102.5
click at [461, 117] on div "Subseccion URL Veces usadas Idioma Últimos cambios" at bounding box center [361, 124] width 491 height 18
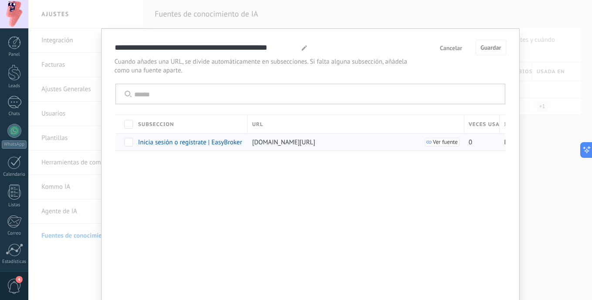
click at [448, 143] on span "Ver fuente" at bounding box center [445, 142] width 25 height 6
drag, startPoint x: 395, startPoint y: 157, endPoint x: 370, endPoint y: 153, distance: 24.7
click at [394, 157] on div "**********" at bounding box center [310, 179] width 419 height 303
click at [122, 139] on div at bounding box center [125, 141] width 18 height 17
click at [130, 139] on span at bounding box center [128, 142] width 9 height 9
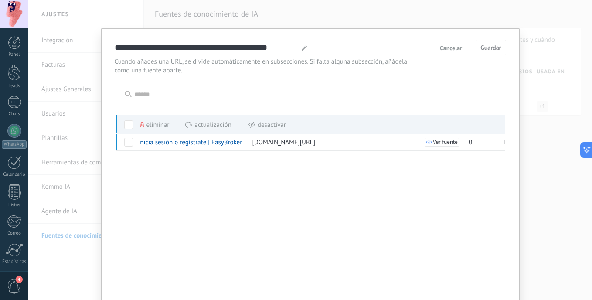
drag, startPoint x: 434, startPoint y: 173, endPoint x: 485, endPoint y: 156, distance: 53.9
click at [495, 161] on div "**********" at bounding box center [310, 179] width 419 height 303
click at [375, 103] on input "text" at bounding box center [315, 94] width 362 height 20
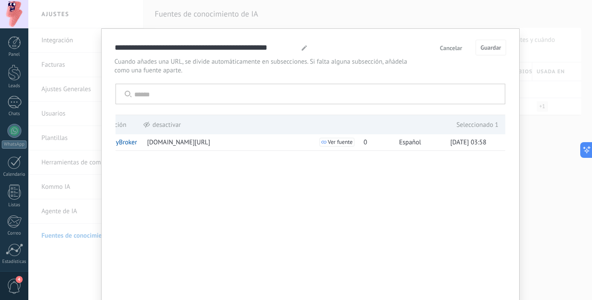
scroll to position [0, 0]
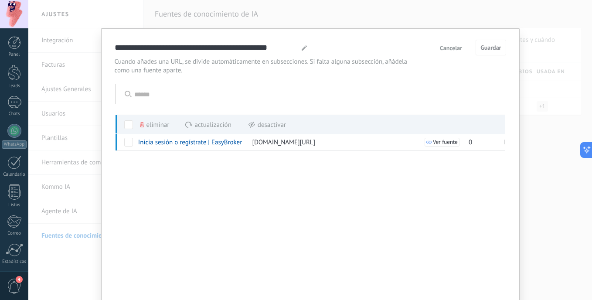
drag, startPoint x: 484, startPoint y: 141, endPoint x: 522, endPoint y: 128, distance: 39.7
click at [522, 128] on div "**********" at bounding box center [310, 150] width 564 height 300
drag, startPoint x: 281, startPoint y: 214, endPoint x: 247, endPoint y: 176, distance: 50.6
click at [280, 214] on div "**********" at bounding box center [310, 179] width 419 height 303
click at [218, 127] on span "Actualización" at bounding box center [212, 124] width 37 height 17
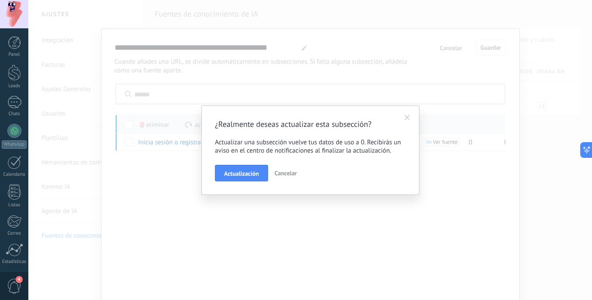
click at [410, 118] on span at bounding box center [408, 118] width 6 height 6
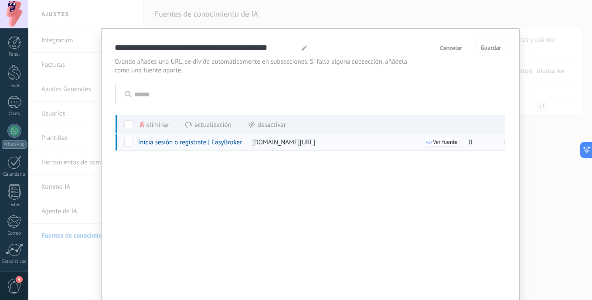
click at [234, 144] on span "Inicia sesión o regístrate | EasyBroker" at bounding box center [190, 142] width 104 height 8
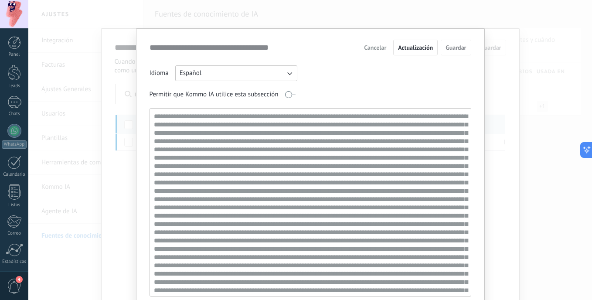
click at [357, 50] on div "**********" at bounding box center [311, 48] width 322 height 16
click at [373, 44] on span "Cancelar" at bounding box center [375, 47] width 22 height 6
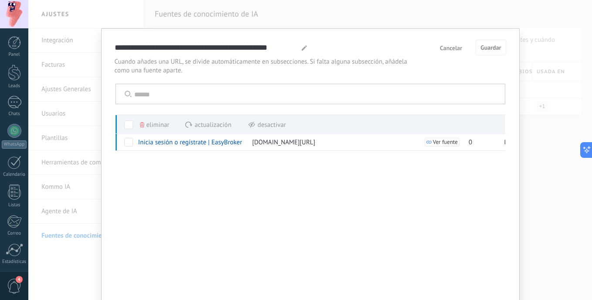
click at [451, 45] on span "Cancelar" at bounding box center [451, 48] width 22 height 6
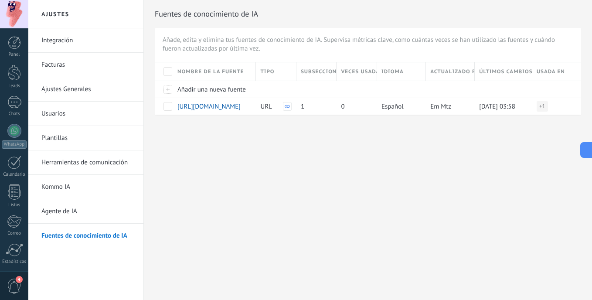
click at [102, 231] on link "Fuentes de conocimiento de IA" at bounding box center [87, 236] width 93 height 24
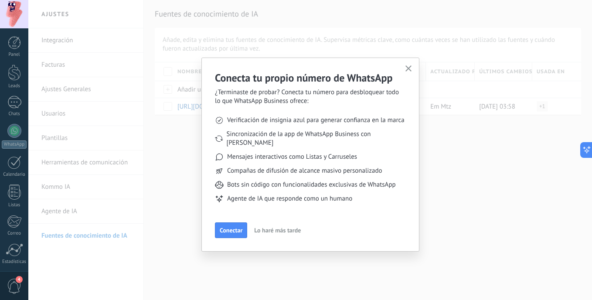
click at [408, 72] on span "button" at bounding box center [409, 68] width 7 height 7
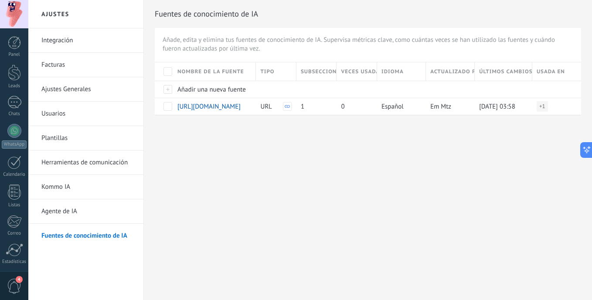
click at [119, 215] on link "Agente de IA" at bounding box center [87, 211] width 93 height 24
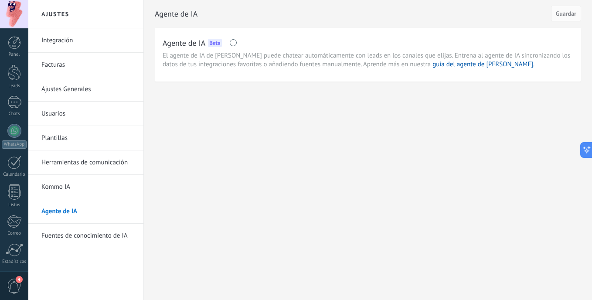
click at [231, 44] on span at bounding box center [234, 42] width 11 height 7
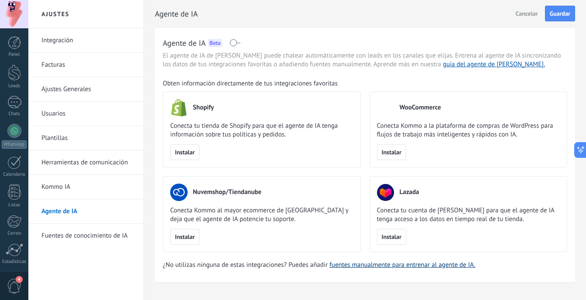
click at [415, 265] on link "fuentes manualmente para entrenar al agente de IA." at bounding box center [402, 265] width 146 height 8
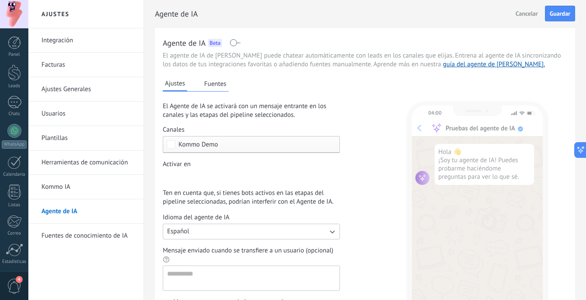
click at [0, 0] on div "Incoming leads Contacto inicial Negociación Debate contractual Discusión de con…" at bounding box center [0, 0] width 0 height 0
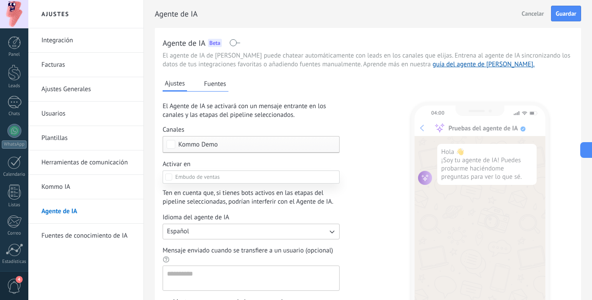
click at [263, 139] on div at bounding box center [310, 150] width 564 height 300
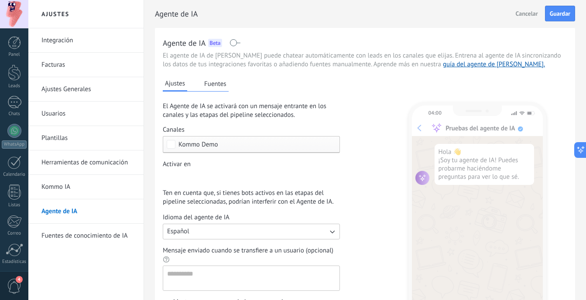
click at [263, 144] on span "Kommo Demo" at bounding box center [253, 144] width 150 height 7
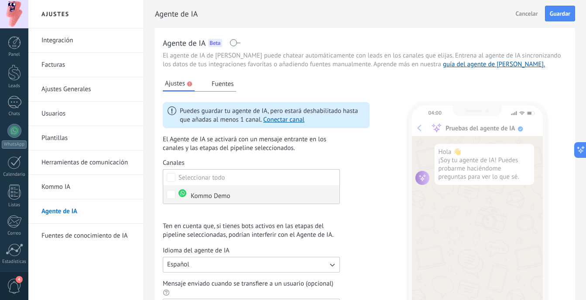
click at [259, 189] on label "Kommo Demo" at bounding box center [251, 194] width 176 height 18
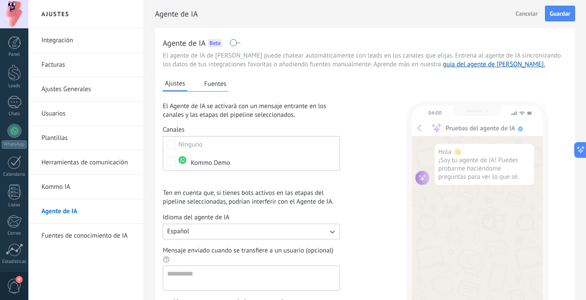
click at [0, 0] on div "Incoming leads Contacto inicial Negociación Debate contractual Discusión de con…" at bounding box center [0, 0] width 0 height 0
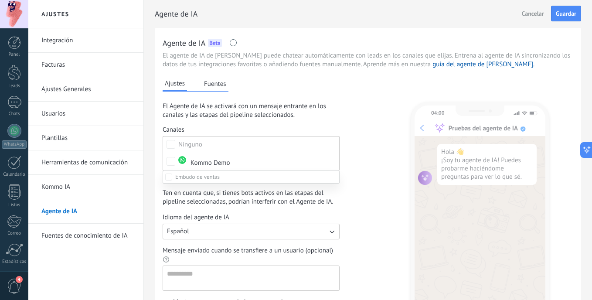
click at [0, 0] on label "Contacto inicial" at bounding box center [0, 0] width 0 height 0
click at [365, 177] on div at bounding box center [310, 150] width 564 height 300
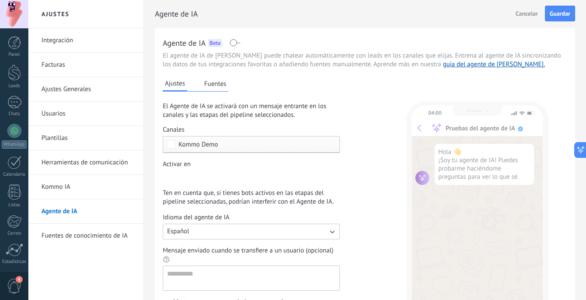
click at [0, 0] on div "Incoming leads Contacto inicial Negociación Debate contractual Discusión de con…" at bounding box center [0, 0] width 0 height 0
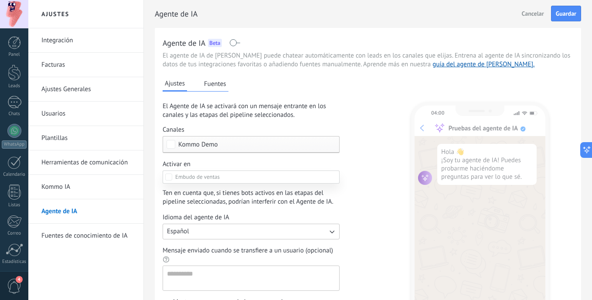
click at [0, 0] on label "Incoming leads" at bounding box center [0, 0] width 0 height 0
click at [379, 169] on div at bounding box center [310, 150] width 564 height 300
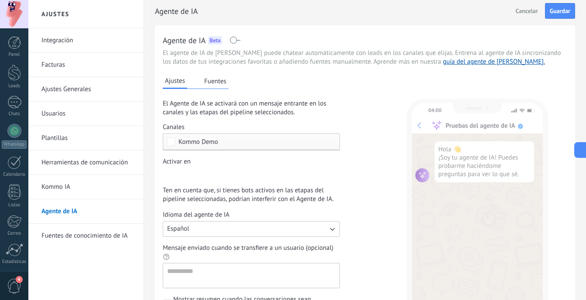
scroll to position [131, 0]
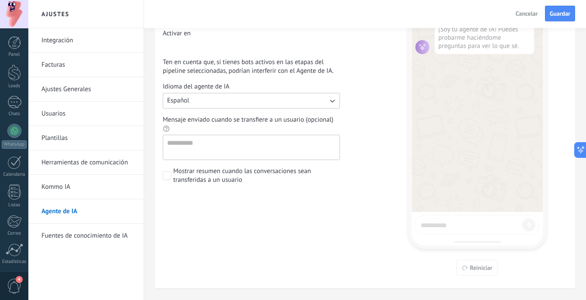
click at [468, 216] on div "04:00 Pruebas del agente de IA Hola 👋 ¡Soy tu agente de IA! Puedes probarme hac…" at bounding box center [477, 112] width 138 height 327
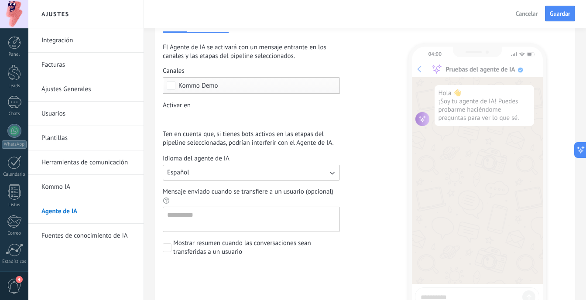
scroll to position [44, 0]
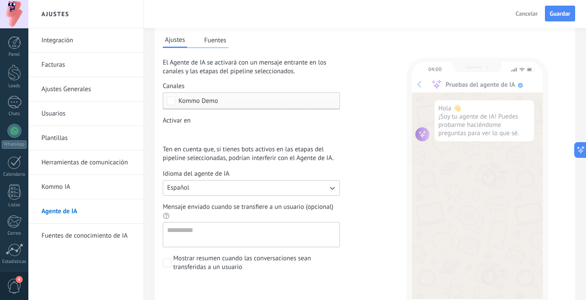
click at [0, 0] on div "Incoming leads Contacto inicial Negociación Debate contractual Discusión de con…" at bounding box center [0, 0] width 0 height 0
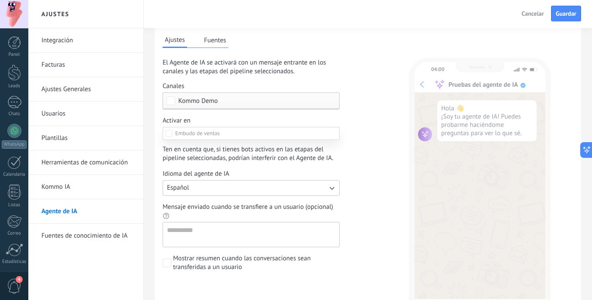
click at [346, 113] on div at bounding box center [310, 150] width 564 height 300
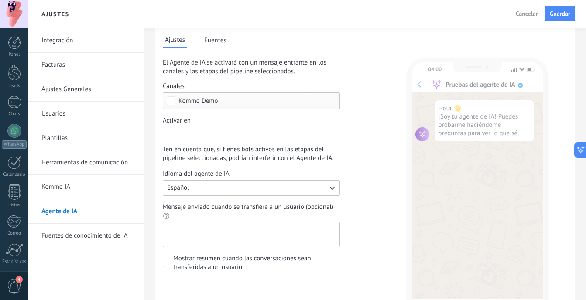
click at [297, 228] on textarea "Mensaje enviado cuando se transfiere a un usuario (opcional)" at bounding box center [250, 234] width 174 height 24
click at [198, 231] on textarea "Mensaje enviado cuando se transfiere a un usuario (opcional)" at bounding box center [250, 234] width 174 height 24
type textarea "*"
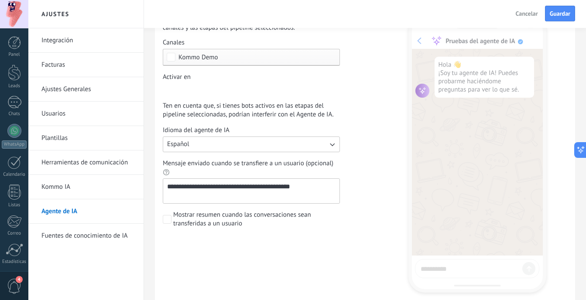
type textarea "**********"
click at [202, 221] on span "Mostrar resumen cuando las conversaciones sean transferidas a un usuario" at bounding box center [256, 219] width 167 height 17
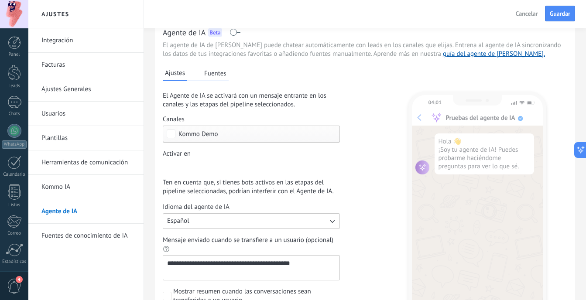
scroll to position [0, 0]
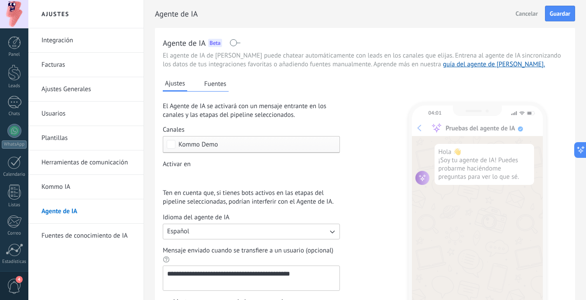
click at [471, 168] on div "04:01 Pruebas del agente de IA Hola 👋 ¡Soy tu agente de IA! Puedes probarme hac…" at bounding box center [477, 242] width 138 height 327
click at [221, 85] on button "Fuentes" at bounding box center [215, 83] width 27 height 13
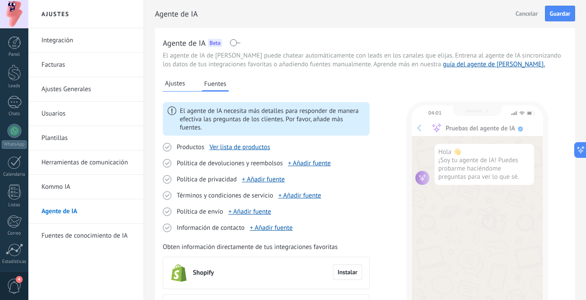
click at [178, 77] on button "Ajustes" at bounding box center [175, 83] width 24 height 13
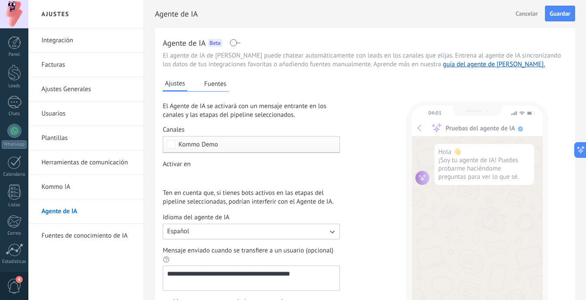
click at [0, 0] on div "Incoming leads Contacto inicial Negociación Debate contractual Discusión de con…" at bounding box center [0, 0] width 0 height 0
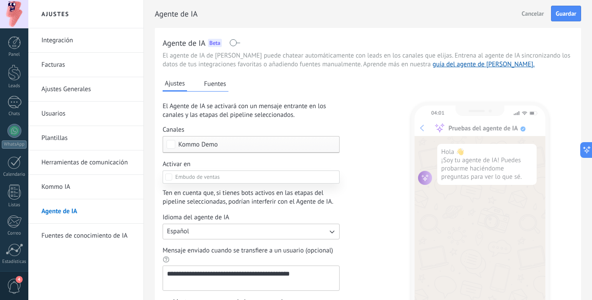
click at [332, 140] on div at bounding box center [310, 150] width 564 height 300
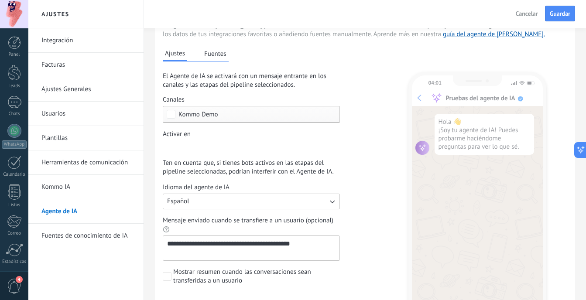
scroll to position [44, 0]
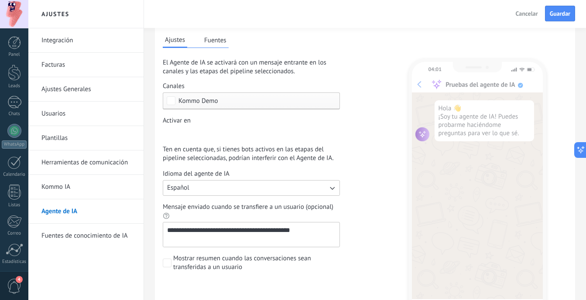
click at [0, 0] on div "Incoming leads Contacto inicial Negociación Debate contractual Discusión de con…" at bounding box center [0, 0] width 0 height 0
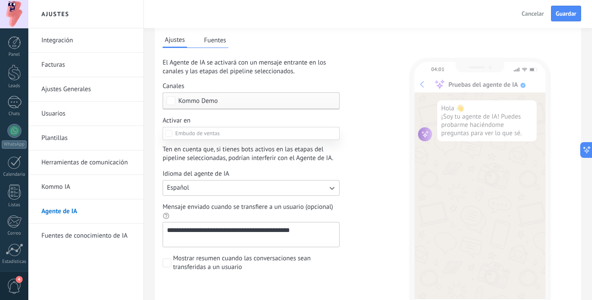
click at [368, 144] on div at bounding box center [310, 150] width 564 height 300
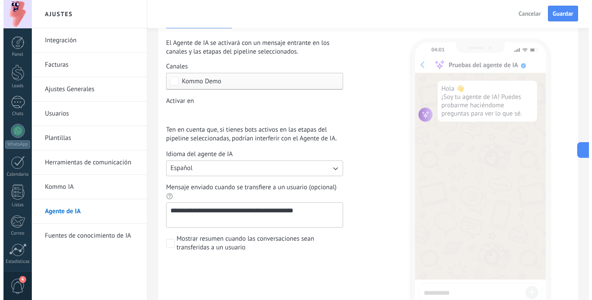
scroll to position [0, 0]
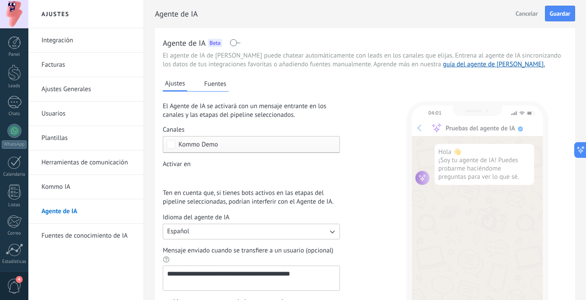
click at [226, 85] on button "Fuentes" at bounding box center [215, 83] width 27 height 13
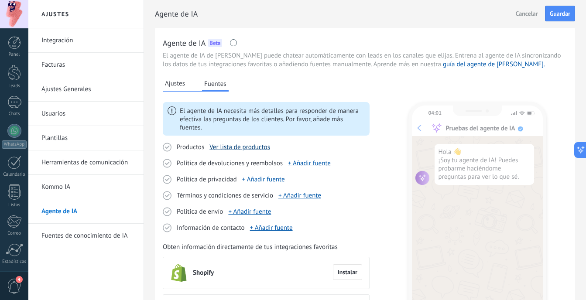
click at [258, 147] on link "Ver lista de productos" at bounding box center [239, 147] width 61 height 8
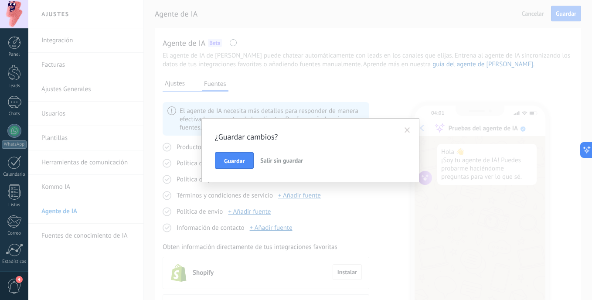
click at [406, 130] on span at bounding box center [408, 130] width 6 height 6
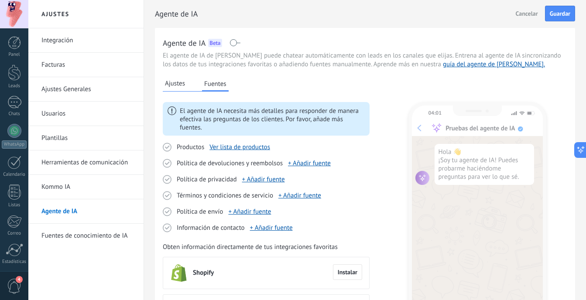
click at [179, 82] on span "Ajustes" at bounding box center [175, 83] width 20 height 9
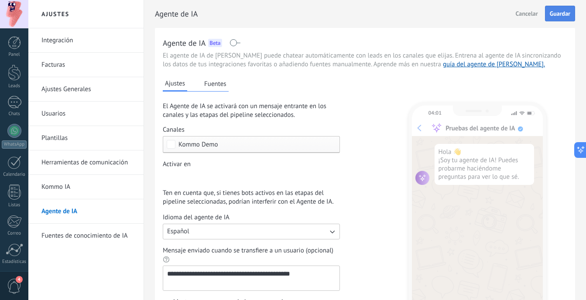
click at [552, 17] on span "Guardar" at bounding box center [559, 13] width 20 height 6
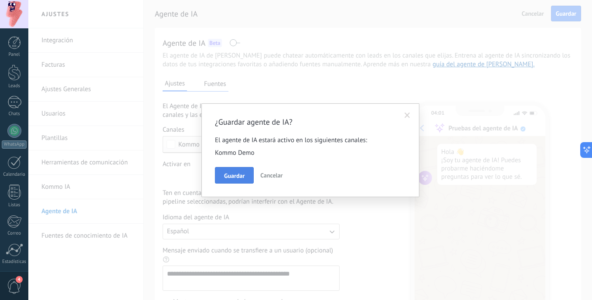
click at [249, 177] on button "Guardar" at bounding box center [234, 175] width 39 height 17
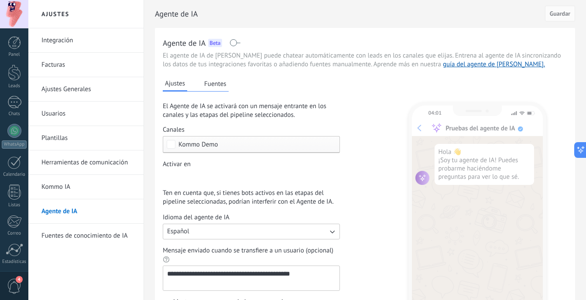
click at [221, 89] on button "Fuentes" at bounding box center [215, 83] width 27 height 13
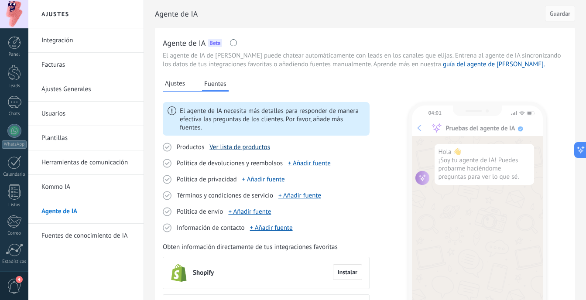
click at [221, 148] on link "Ver lista de productos" at bounding box center [239, 147] width 61 height 8
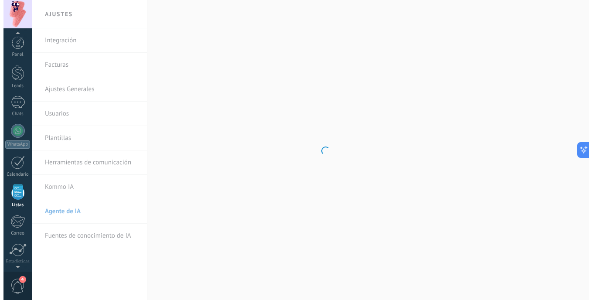
scroll to position [54, 0]
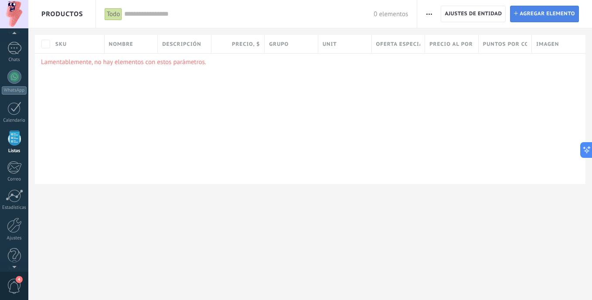
click at [538, 14] on span "Agregar elemento" at bounding box center [547, 14] width 55 height 16
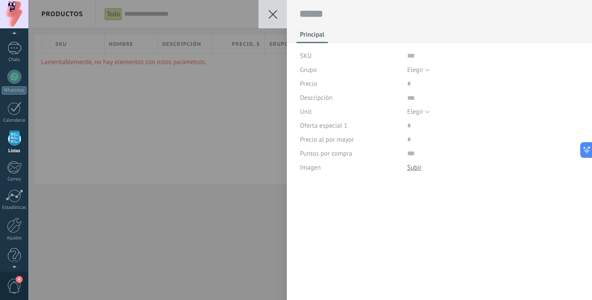
scroll to position [9, 0]
click at [427, 73] on button "Elegir" at bounding box center [418, 70] width 23 height 14
click at [411, 55] on input "text" at bounding box center [493, 56] width 172 height 14
click at [278, 19] on button at bounding box center [273, 14] width 28 height 28
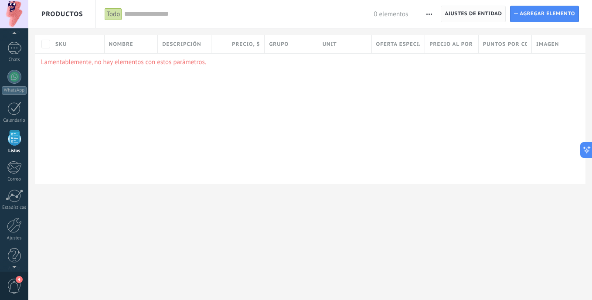
click at [475, 16] on span "Ajustes de entidad" at bounding box center [473, 14] width 57 height 16
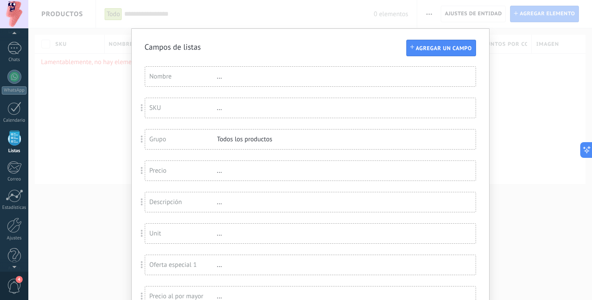
click at [114, 53] on div "Campos de listas Agregar un campo Usted ha alcanzado la cantidad máxima de los …" at bounding box center [310, 150] width 564 height 300
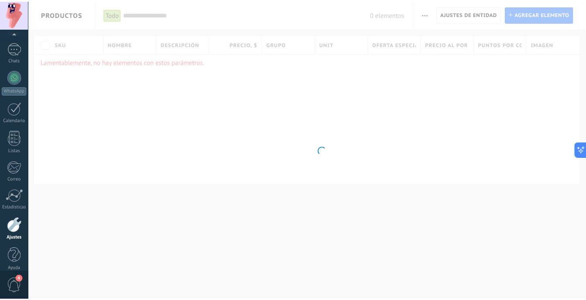
scroll to position [63, 0]
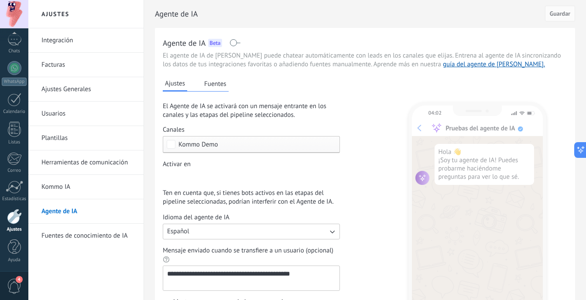
click at [212, 82] on button "Fuentes" at bounding box center [215, 83] width 27 height 13
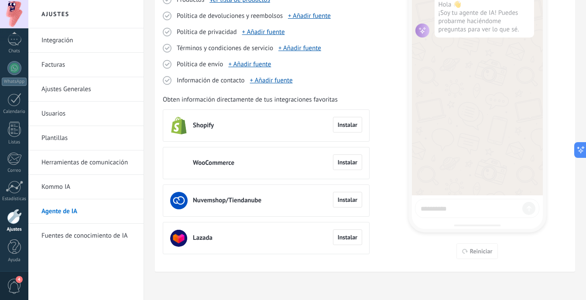
scroll to position [0, 0]
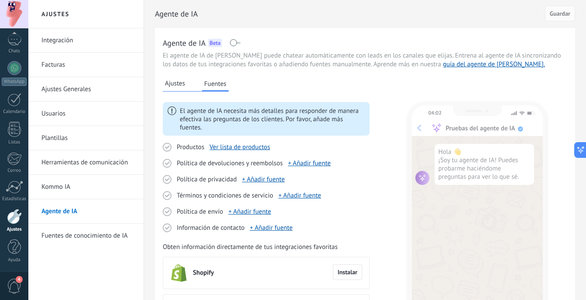
click at [179, 79] on span "Ajustes" at bounding box center [175, 83] width 20 height 9
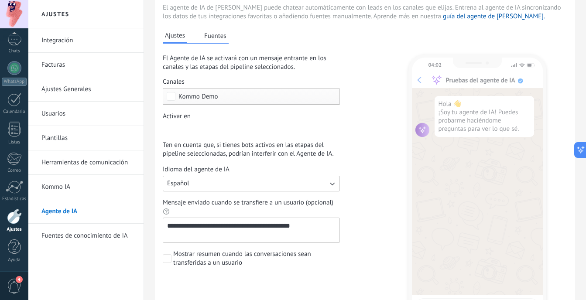
scroll to position [147, 0]
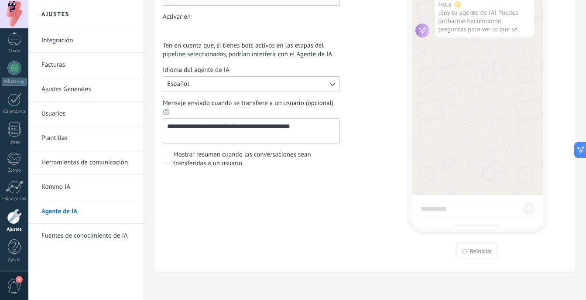
drag, startPoint x: 474, startPoint y: 259, endPoint x: 471, endPoint y: 252, distance: 8.4
click at [472, 256] on div "**********" at bounding box center [365, 76] width 420 height 391
click at [471, 252] on div "04:02 Pruebas del agente de IA Hola 👋 ¡Soy tu agente de IA! Puedes probarme hac…" at bounding box center [477, 95] width 138 height 327
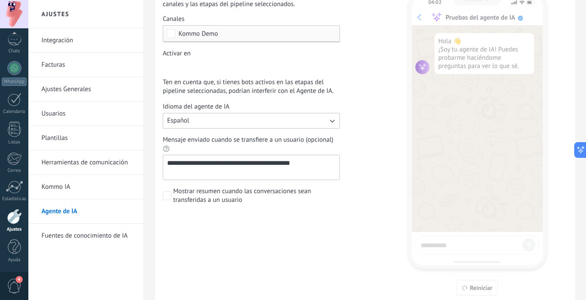
scroll to position [60, 0]
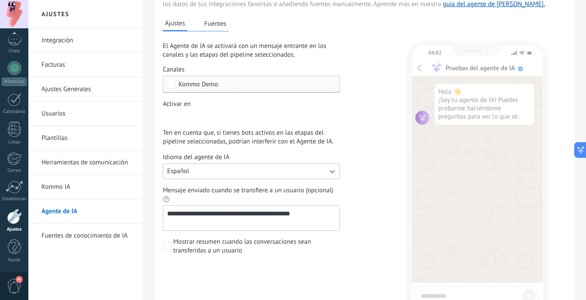
click at [222, 31] on div "Ajustes Fuentes" at bounding box center [196, 24] width 66 height 14
click at [223, 27] on button "Fuentes" at bounding box center [215, 23] width 27 height 13
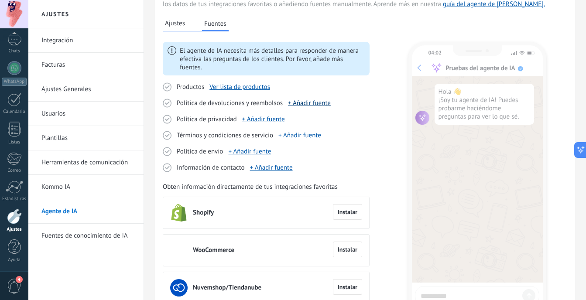
click at [304, 106] on link "+ Añadir fuente" at bounding box center [309, 103] width 43 height 8
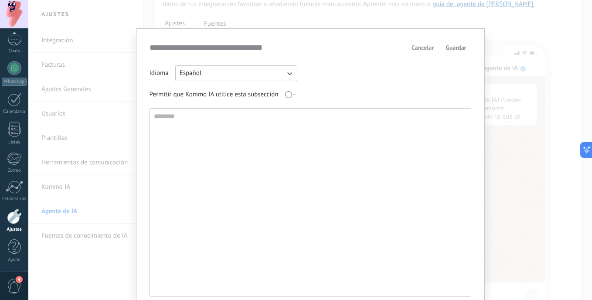
click at [299, 129] on textarea at bounding box center [309, 202] width 319 height 187
click at [442, 53] on button "Guardar" at bounding box center [456, 48] width 30 height 16
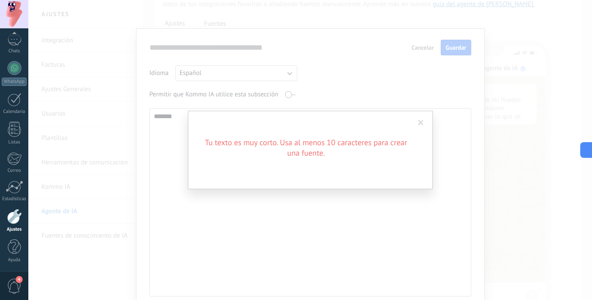
click at [417, 126] on span at bounding box center [421, 123] width 14 height 15
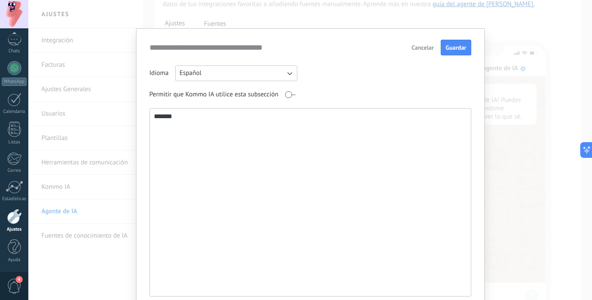
click at [391, 137] on textarea "******" at bounding box center [309, 202] width 319 height 187
type textarea "**********"
click at [451, 52] on button "Guardar" at bounding box center [456, 48] width 30 height 16
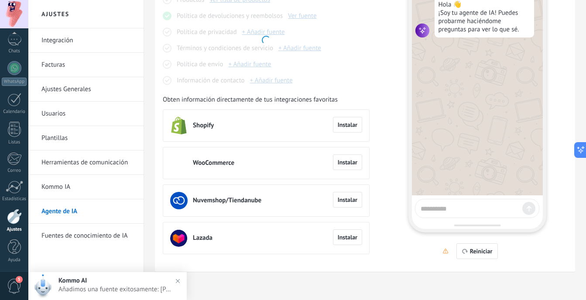
click at [456, 208] on textarea at bounding box center [469, 207] width 98 height 11
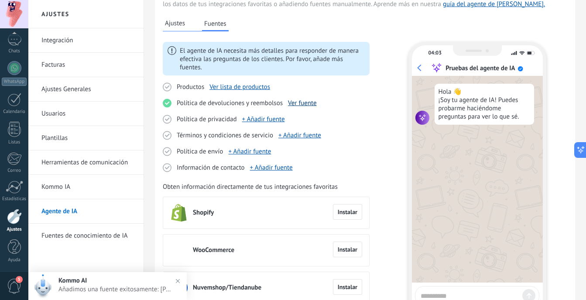
click at [313, 103] on link "Ver fuente" at bounding box center [302, 103] width 29 height 8
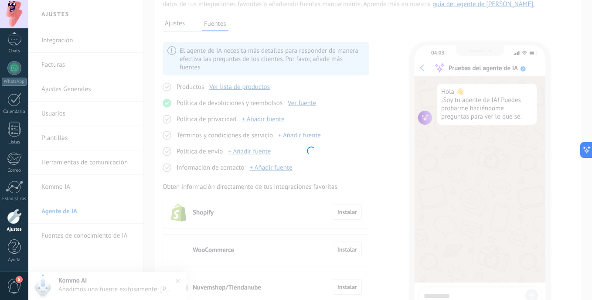
type input "**********"
type textarea "**********"
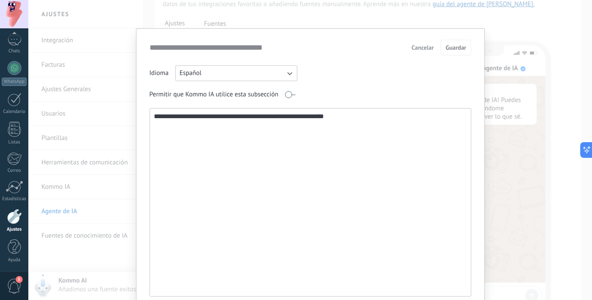
drag, startPoint x: 351, startPoint y: 123, endPoint x: 49, endPoint y: 110, distance: 302.9
click at [49, 110] on div "**********" at bounding box center [310, 150] width 564 height 300
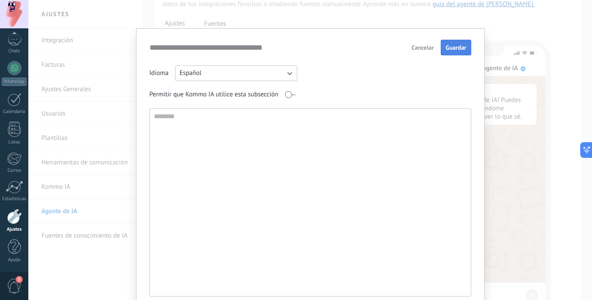
click at [447, 54] on button "Guardar" at bounding box center [456, 48] width 30 height 16
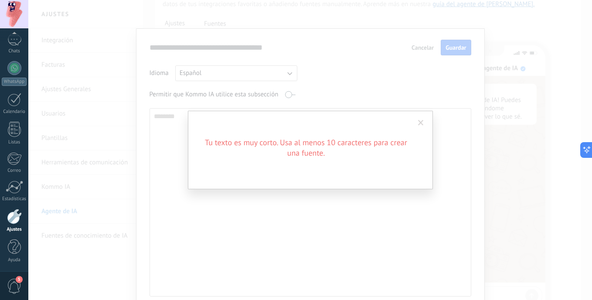
click at [426, 119] on span at bounding box center [421, 123] width 14 height 15
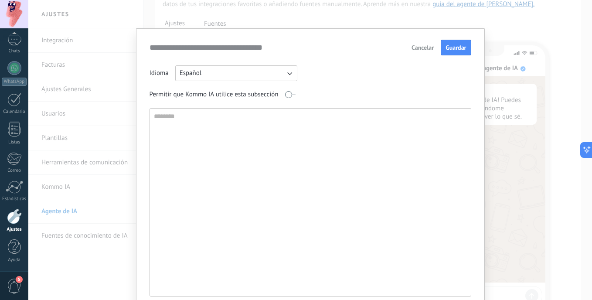
click at [418, 51] on span "Cancelar" at bounding box center [423, 47] width 22 height 6
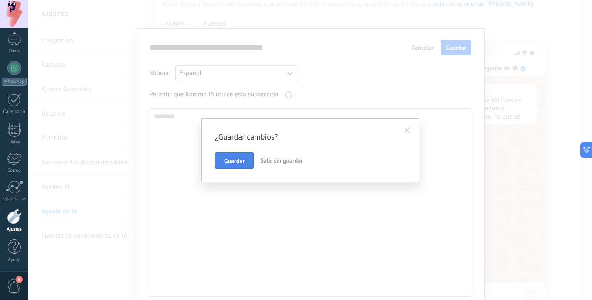
click at [238, 166] on button "Guardar" at bounding box center [234, 160] width 39 height 17
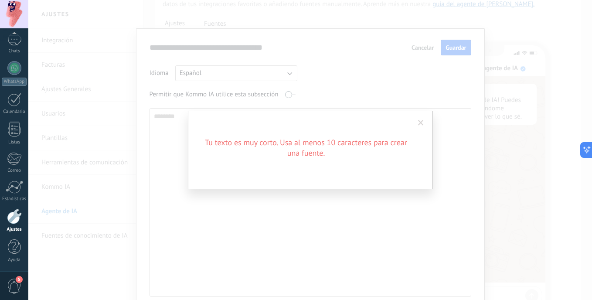
drag, startPoint x: 424, startPoint y: 123, endPoint x: 419, endPoint y: 123, distance: 4.8
click at [424, 123] on span at bounding box center [421, 123] width 14 height 15
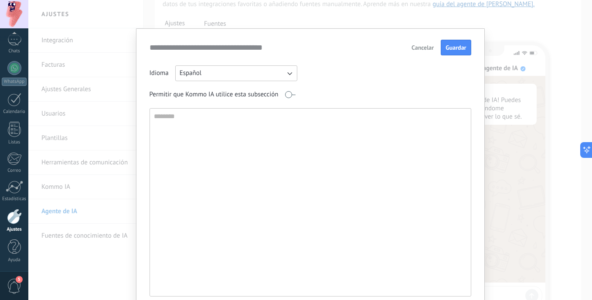
click at [425, 53] on button "Cancelar" at bounding box center [423, 47] width 30 height 13
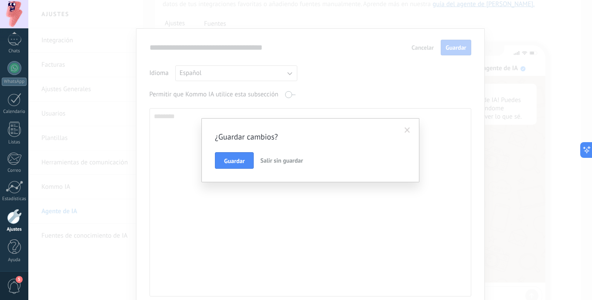
click at [265, 159] on span "Salir sin guardar" at bounding box center [281, 161] width 43 height 8
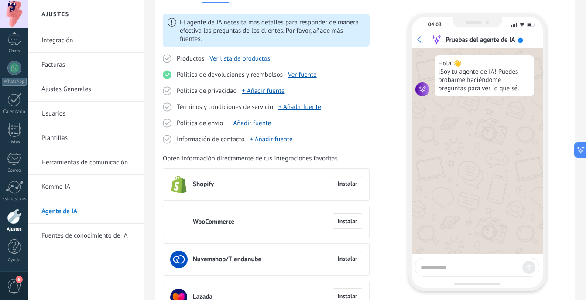
scroll to position [104, 0]
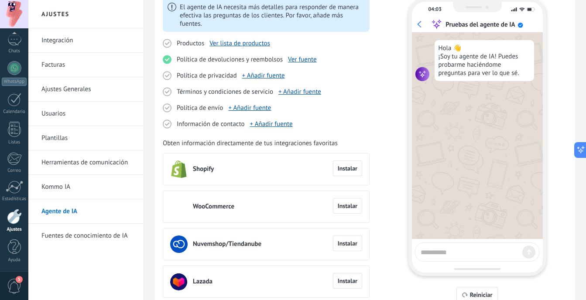
click at [467, 255] on textarea at bounding box center [469, 250] width 98 height 11
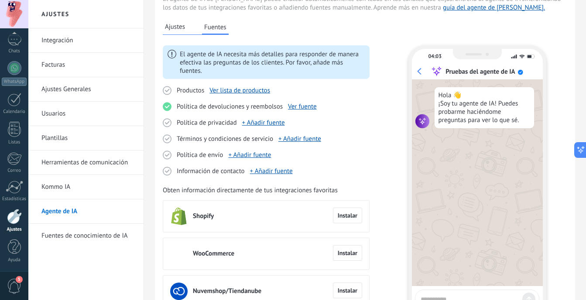
scroll to position [17, 0]
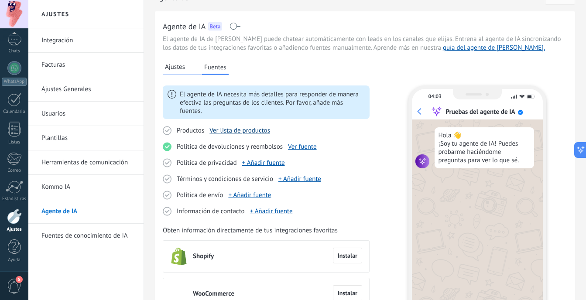
click at [239, 134] on link "Ver lista de productos" at bounding box center [239, 130] width 61 height 8
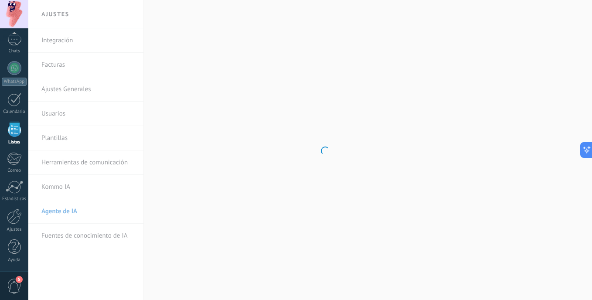
scroll to position [54, 0]
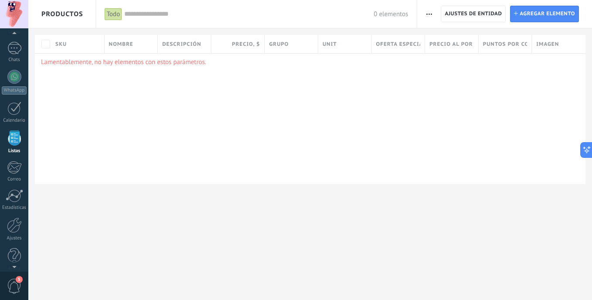
click at [426, 18] on span "button" at bounding box center [429, 14] width 6 height 17
click at [432, 39] on div "Importar" at bounding box center [448, 36] width 63 height 17
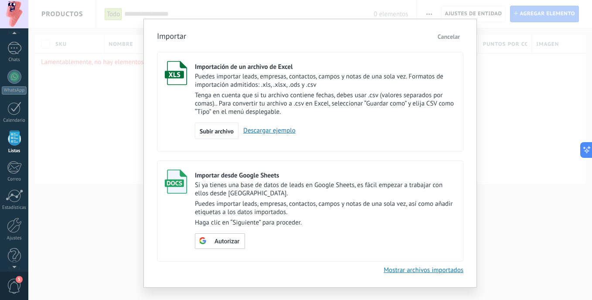
scroll to position [26, 0]
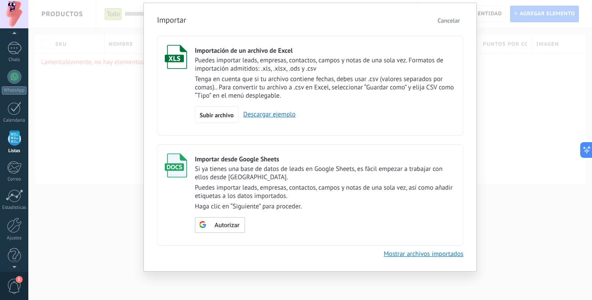
click at [451, 20] on span "Cancelar" at bounding box center [449, 21] width 22 height 8
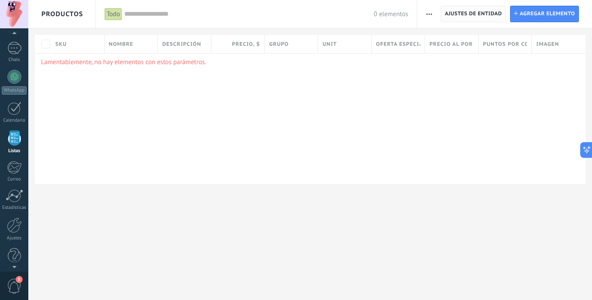
click at [458, 20] on span "Ajustes de entidad" at bounding box center [473, 14] width 57 height 16
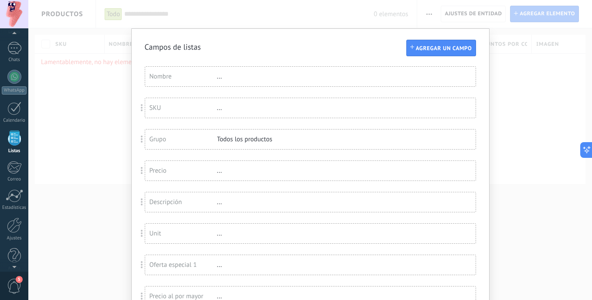
click at [516, 81] on div "Campos de listas Agregar un campo Usted ha alcanzado la cantidad máxima de los …" at bounding box center [310, 150] width 564 height 300
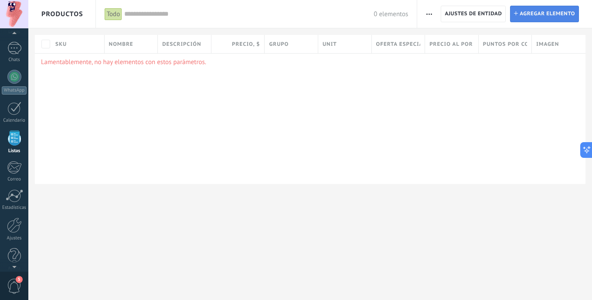
click at [542, 13] on span "Agregar elemento" at bounding box center [547, 14] width 55 height 16
type textarea "***"
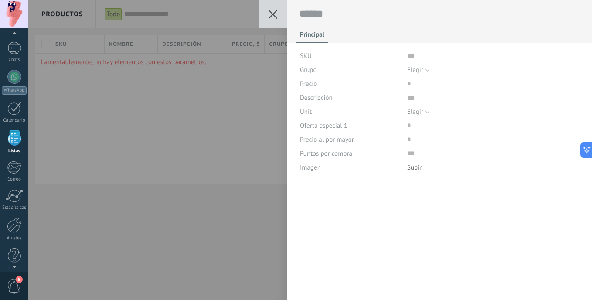
click at [267, 14] on button at bounding box center [273, 14] width 28 height 28
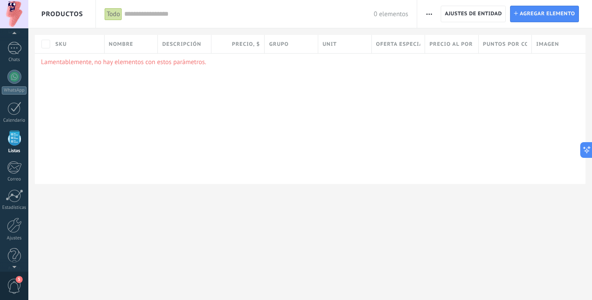
click at [425, 20] on button "button" at bounding box center [429, 14] width 13 height 17
click at [436, 55] on span "Categorías" at bounding box center [448, 54] width 29 height 17
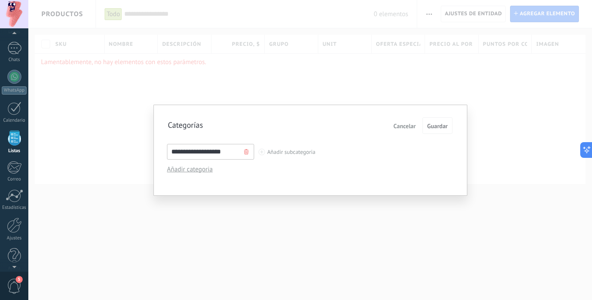
click at [405, 126] on span "Cancelar" at bounding box center [405, 126] width 22 height 6
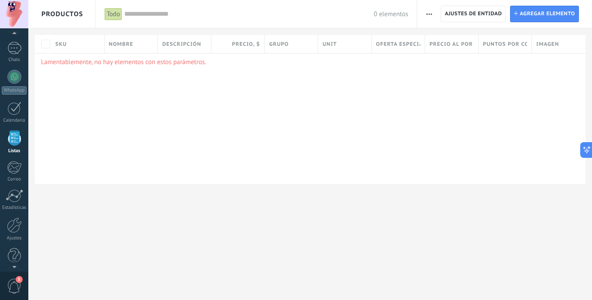
click at [435, 16] on button "button" at bounding box center [429, 14] width 13 height 17
click at [437, 73] on span "Ajuste de lista" at bounding box center [454, 71] width 40 height 17
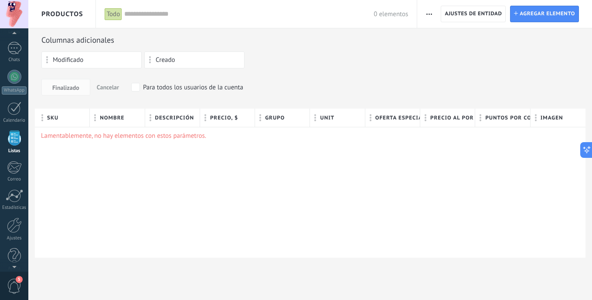
click at [418, 12] on div "Importar Ajustes de entidad Categorías Ajuste de lista Ajustes de entidad Insta…" at bounding box center [504, 14] width 175 height 28
click at [423, 15] on button "button" at bounding box center [429, 14] width 13 height 17
click at [471, 43] on div "Importar" at bounding box center [448, 36] width 63 height 17
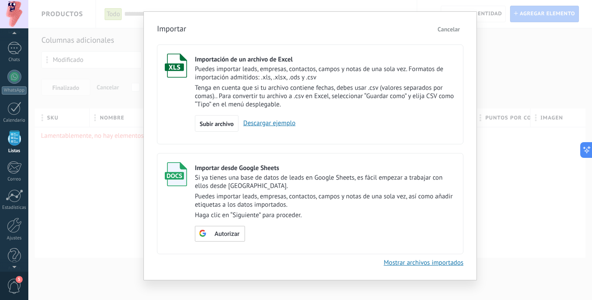
scroll to position [26, 0]
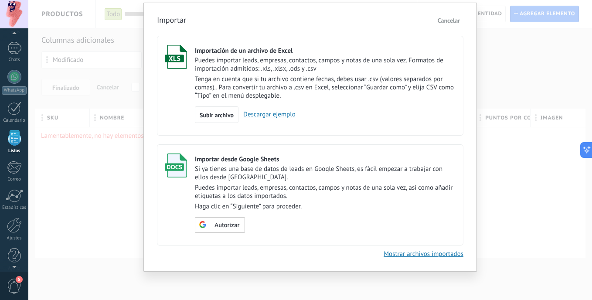
click at [496, 178] on div "Importar Cancelar Importación de un archivo de Excel Puedes importar leads, emp…" at bounding box center [310, 150] width 564 height 300
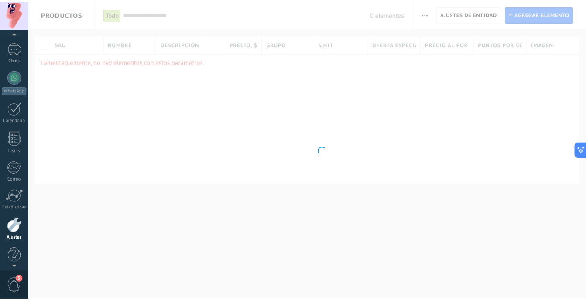
scroll to position [63, 0]
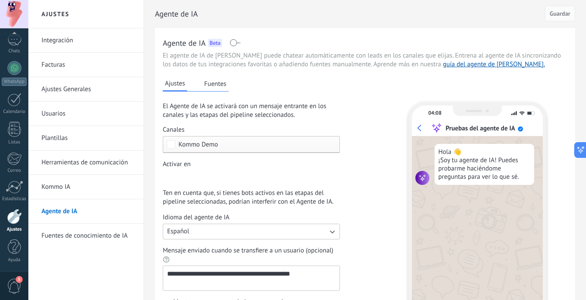
click at [209, 86] on button "Fuentes" at bounding box center [215, 83] width 27 height 13
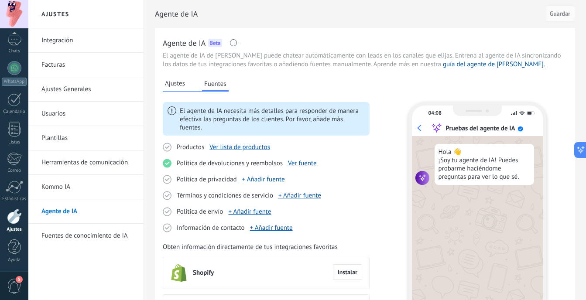
click at [121, 191] on link "Kommo IA" at bounding box center [87, 187] width 93 height 24
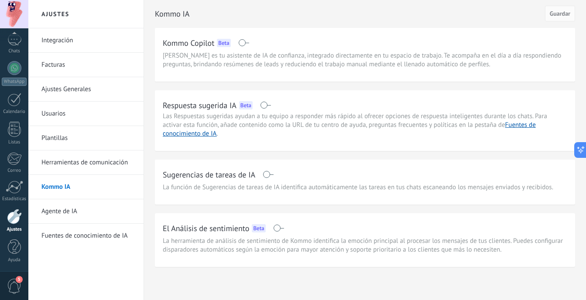
click at [118, 232] on link "Fuentes de conocimiento de IA" at bounding box center [87, 236] width 93 height 24
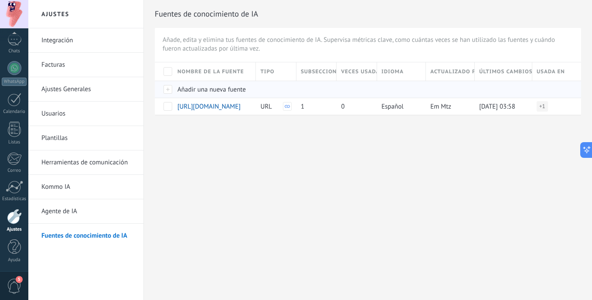
click at [204, 94] on div "Añadir una nueva fuente" at bounding box center [212, 89] width 78 height 17
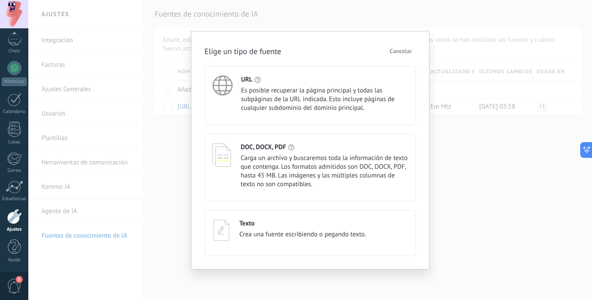
click at [258, 113] on div "URL Es posible recuperar la página principal y todas las subpáginas de la URL i…" at bounding box center [310, 95] width 211 height 59
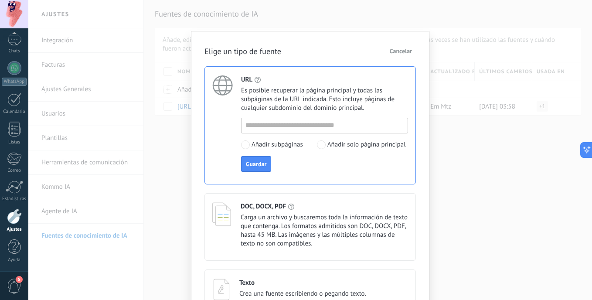
click at [268, 131] on div at bounding box center [324, 126] width 167 height 16
click at [267, 129] on input at bounding box center [325, 125] width 166 height 14
paste input "**********"
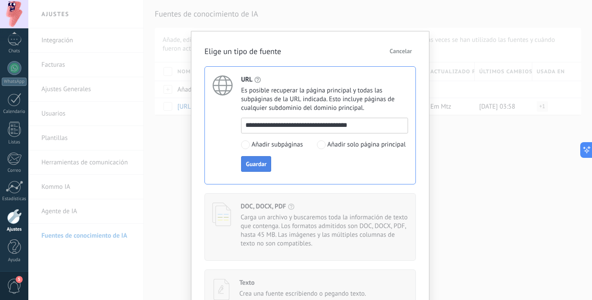
type input "**********"
click at [258, 171] on button "Guardar" at bounding box center [256, 164] width 30 height 16
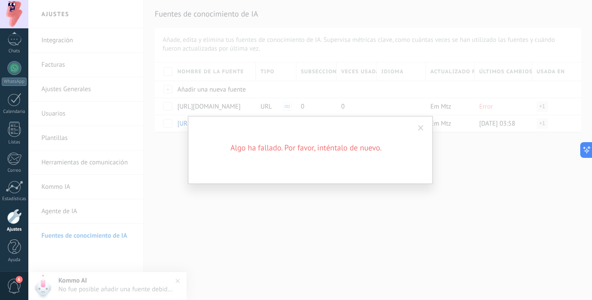
click at [422, 131] on span at bounding box center [421, 128] width 6 height 6
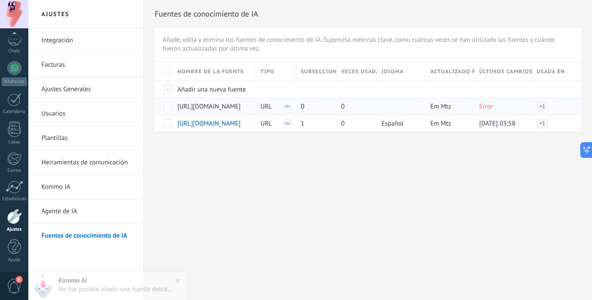
click at [173, 106] on div at bounding box center [164, 106] width 18 height 17
click at [166, 106] on span at bounding box center [168, 106] width 9 height 9
click at [179, 108] on use at bounding box center [178, 106] width 4 height 5
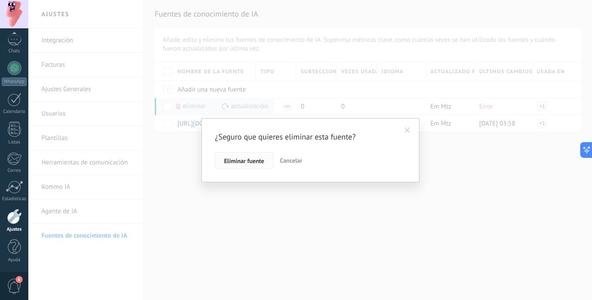
click at [250, 160] on span "Eliminar fuente" at bounding box center [244, 161] width 40 height 6
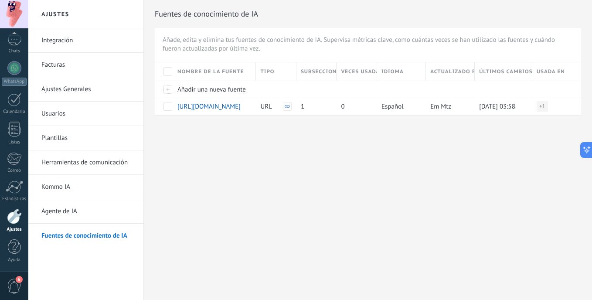
click at [65, 229] on link "Fuentes de conocimiento de IA" at bounding box center [87, 236] width 93 height 24
click at [68, 219] on link "Agente de IA" at bounding box center [87, 211] width 93 height 24
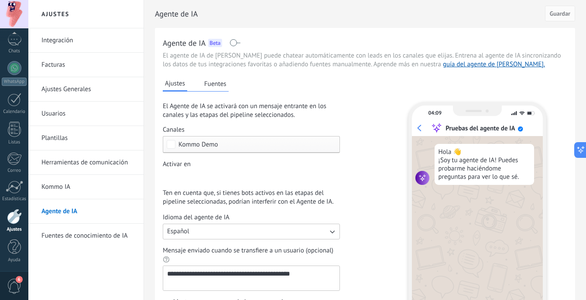
click at [219, 82] on button "Fuentes" at bounding box center [215, 83] width 27 height 13
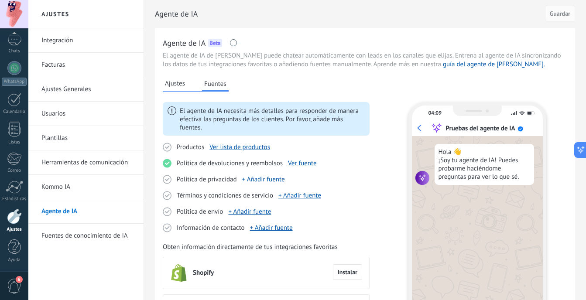
click at [232, 45] on span at bounding box center [234, 42] width 11 height 7
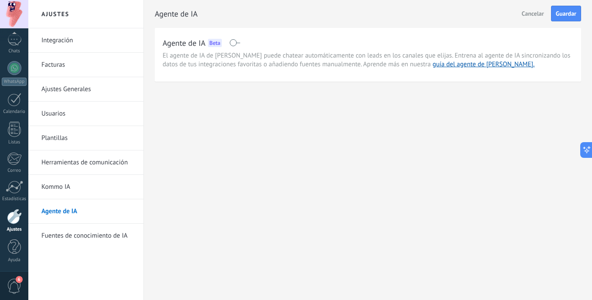
click at [232, 45] on span at bounding box center [234, 42] width 11 height 7
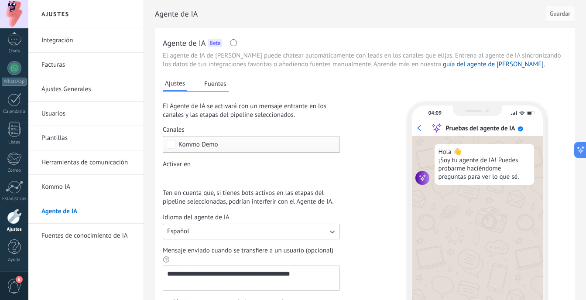
click at [95, 190] on link "Kommo IA" at bounding box center [87, 187] width 93 height 24
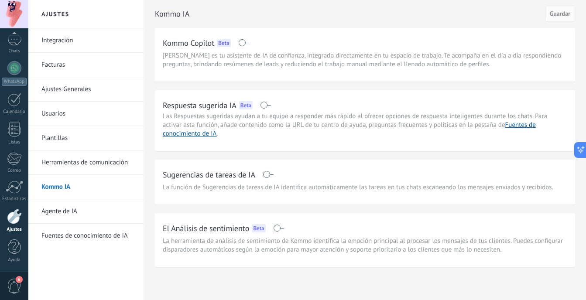
click at [122, 217] on link "Agente de IA" at bounding box center [87, 211] width 93 height 24
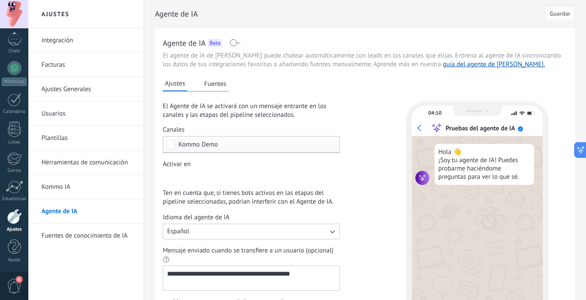
click at [216, 85] on button "Fuentes" at bounding box center [215, 83] width 27 height 13
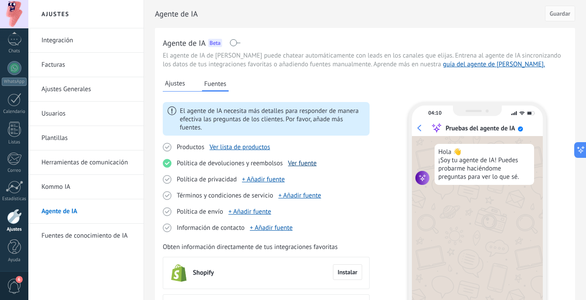
click at [297, 163] on link "Ver fuente" at bounding box center [302, 163] width 29 height 8
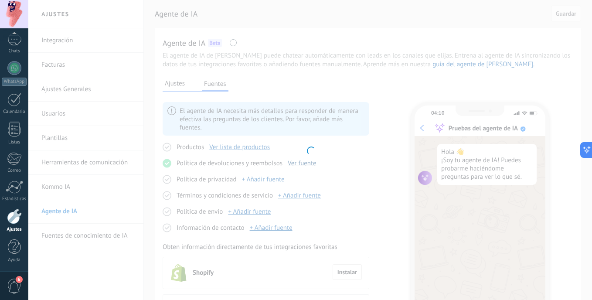
type input "**********"
type textarea "**********"
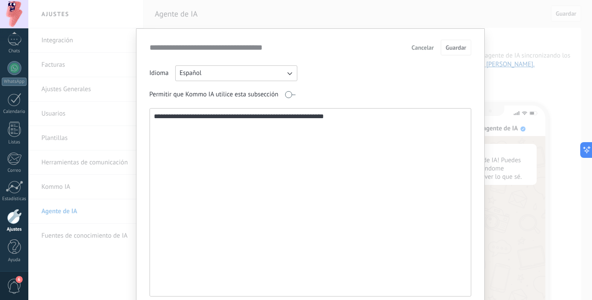
drag, startPoint x: 384, startPoint y: 125, endPoint x: 135, endPoint y: 133, distance: 249.1
click at [136, 133] on div "**********" at bounding box center [310, 177] width 349 height 299
click at [429, 51] on span "Cancelar" at bounding box center [423, 47] width 22 height 6
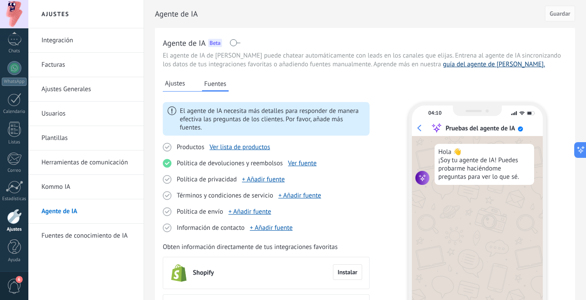
click at [443, 68] on link "guía del agente de IA." at bounding box center [494, 64] width 102 height 8
click at [234, 147] on link "Ver lista de productos" at bounding box center [239, 147] width 61 height 8
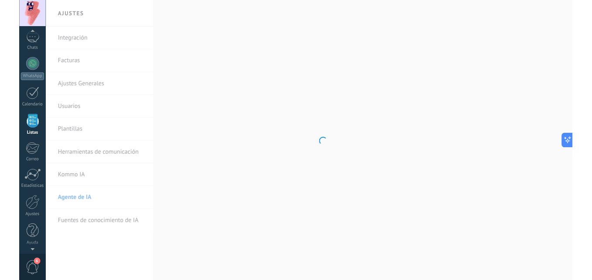
scroll to position [54, 0]
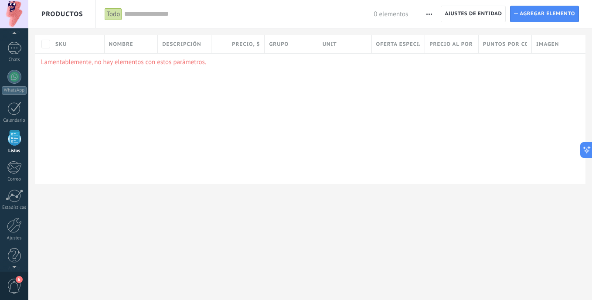
click at [431, 17] on span "button" at bounding box center [429, 14] width 6 height 17
click at [442, 41] on span "Importar" at bounding box center [446, 36] width 24 height 17
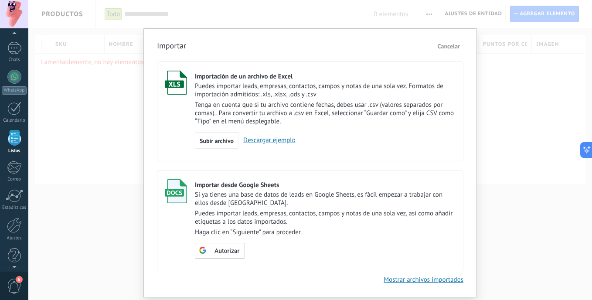
click at [458, 45] on span "Cancelar" at bounding box center [449, 46] width 22 height 8
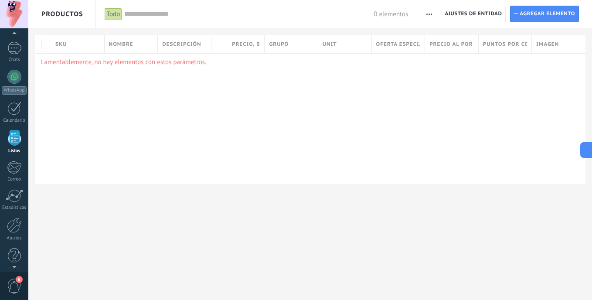
click at [431, 14] on use "button" at bounding box center [429, 14] width 6 height 1
click at [448, 41] on span "Importar" at bounding box center [446, 36] width 24 height 17
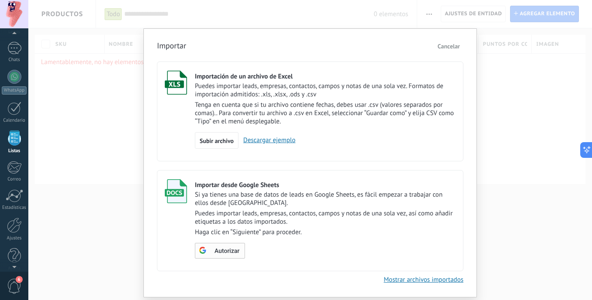
click at [229, 254] on span "Autorizar" at bounding box center [227, 251] width 25 height 6
type textarea "***"
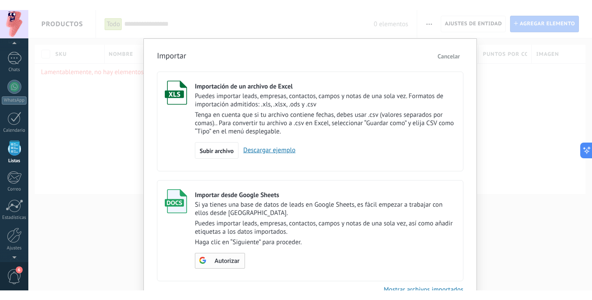
scroll to position [8, 0]
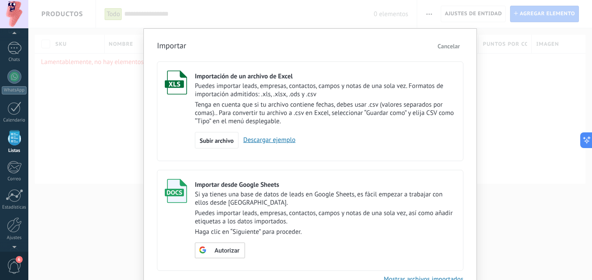
click at [280, 117] on p "Tenga en cuenta que si tu archivo contiene fechas, debes usar .csv (valores sep…" at bounding box center [325, 113] width 261 height 25
